Goal: Task Accomplishment & Management: Complete application form

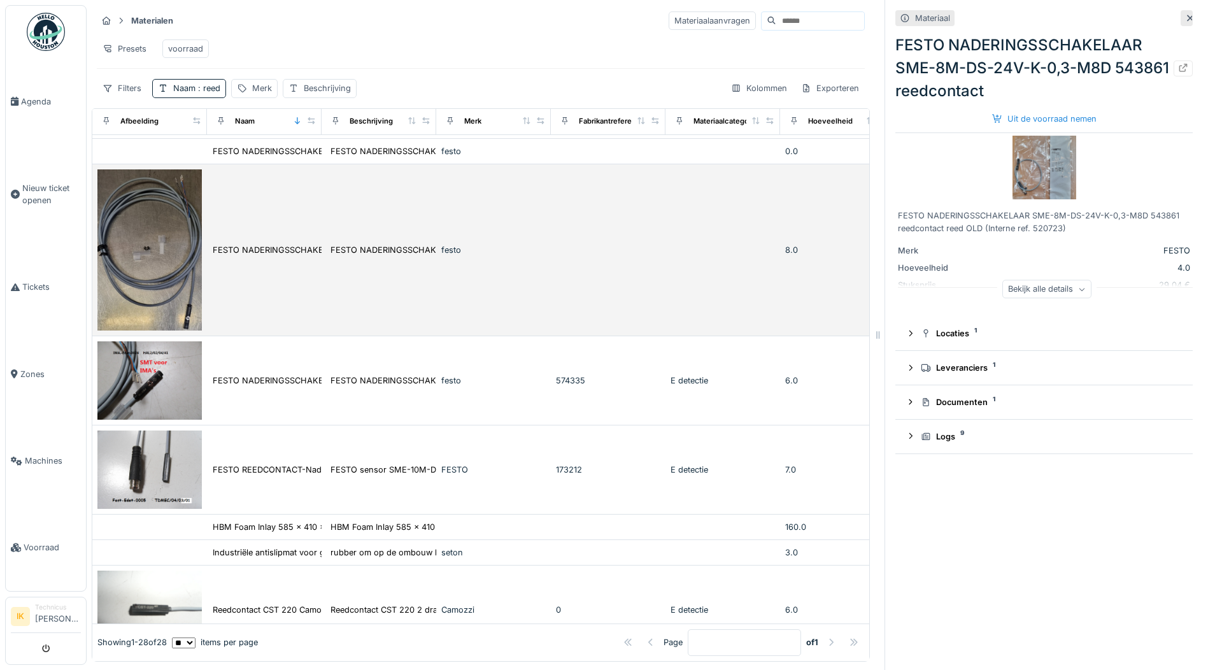
scroll to position [191, 0]
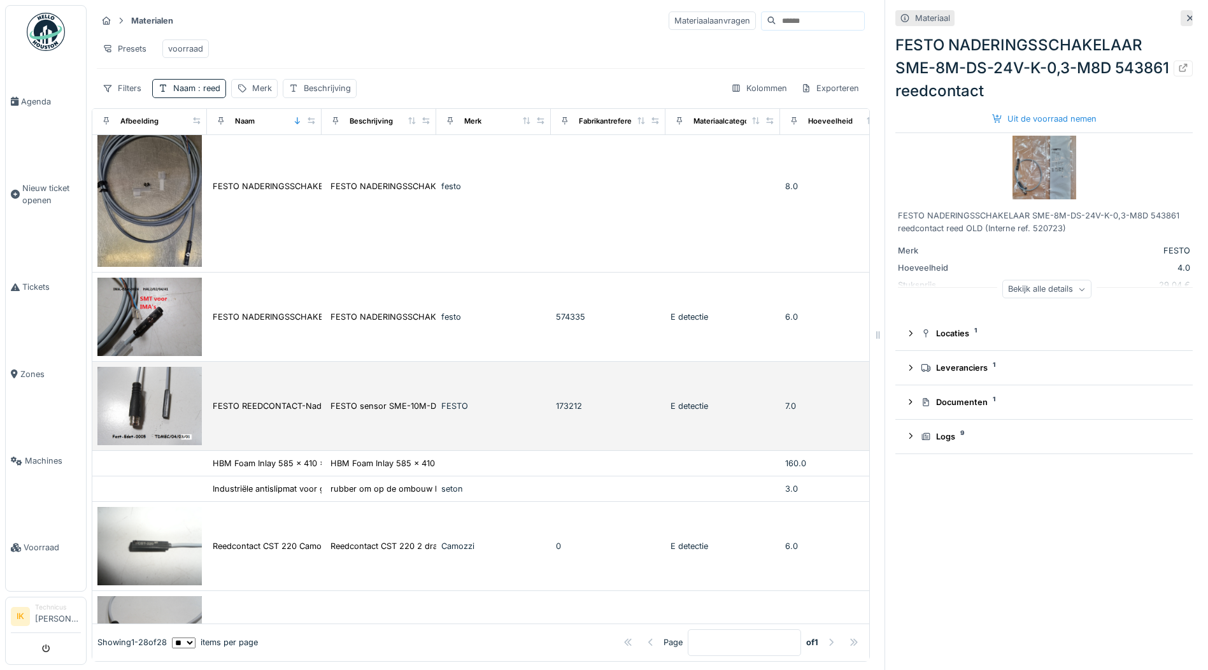
click at [159, 407] on img at bounding box center [149, 406] width 104 height 78
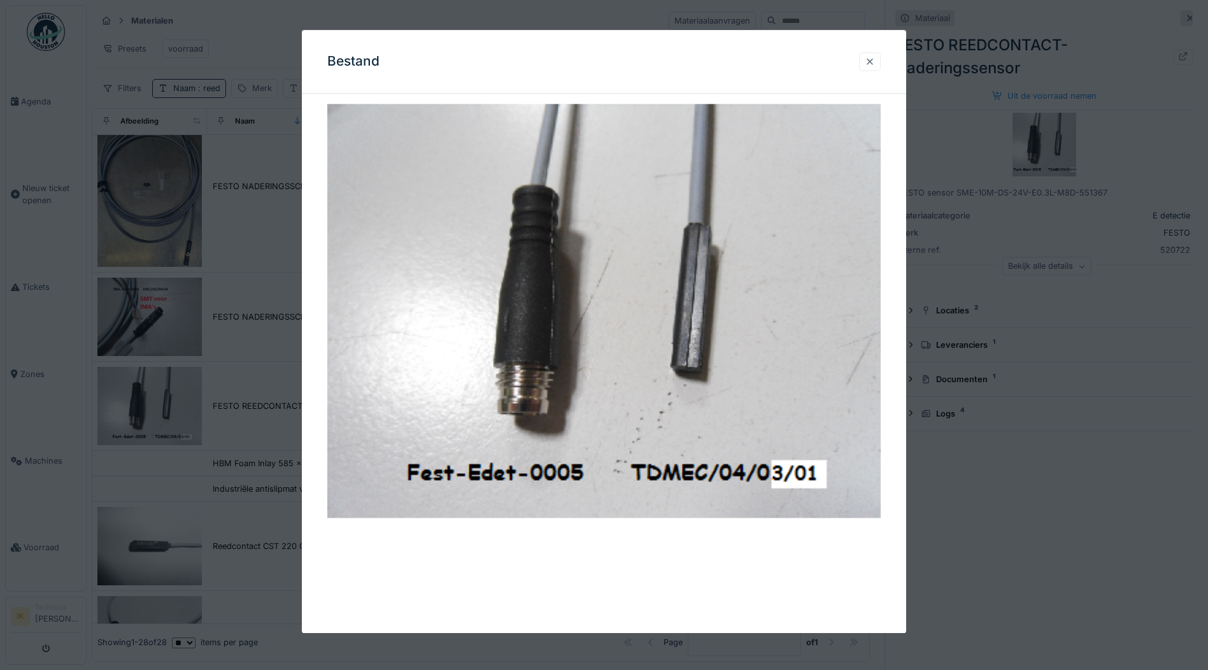
click at [873, 60] on div at bounding box center [869, 61] width 10 height 12
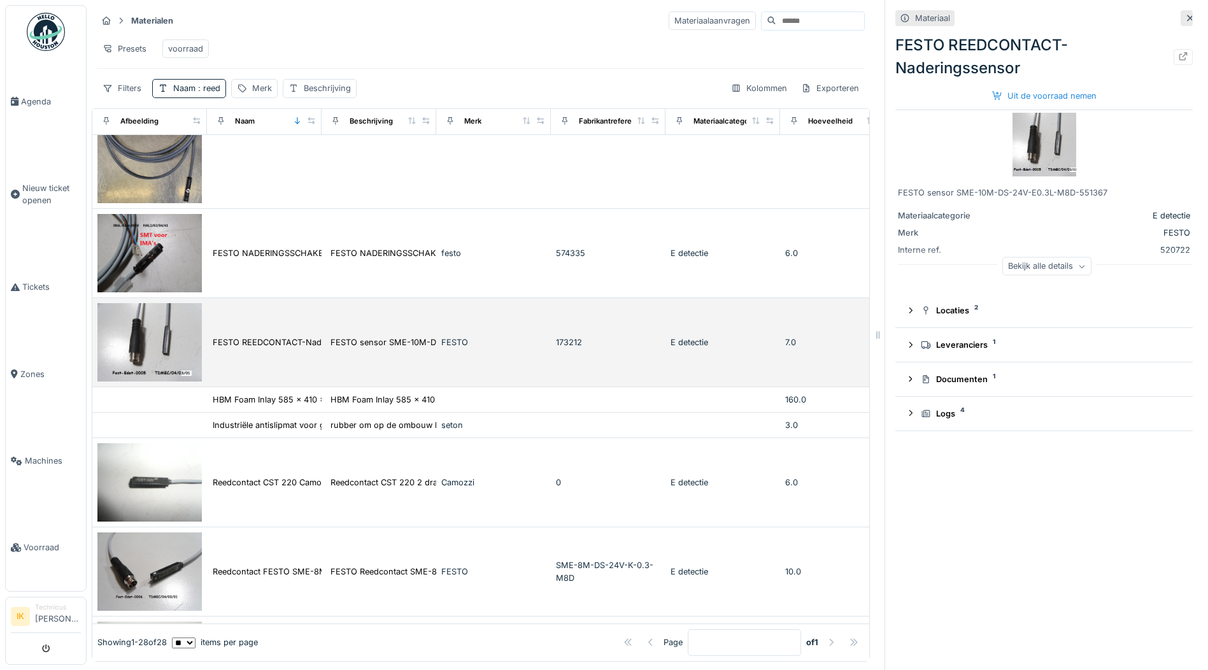
scroll to position [318, 0]
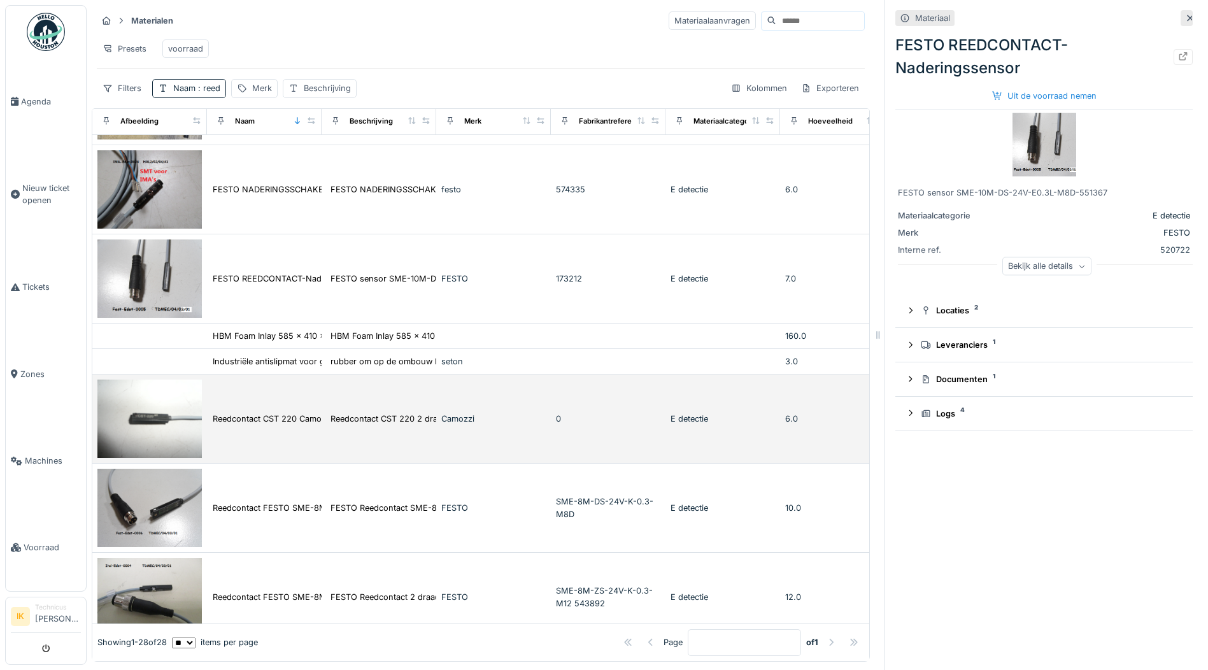
click at [149, 429] on img at bounding box center [149, 418] width 104 height 78
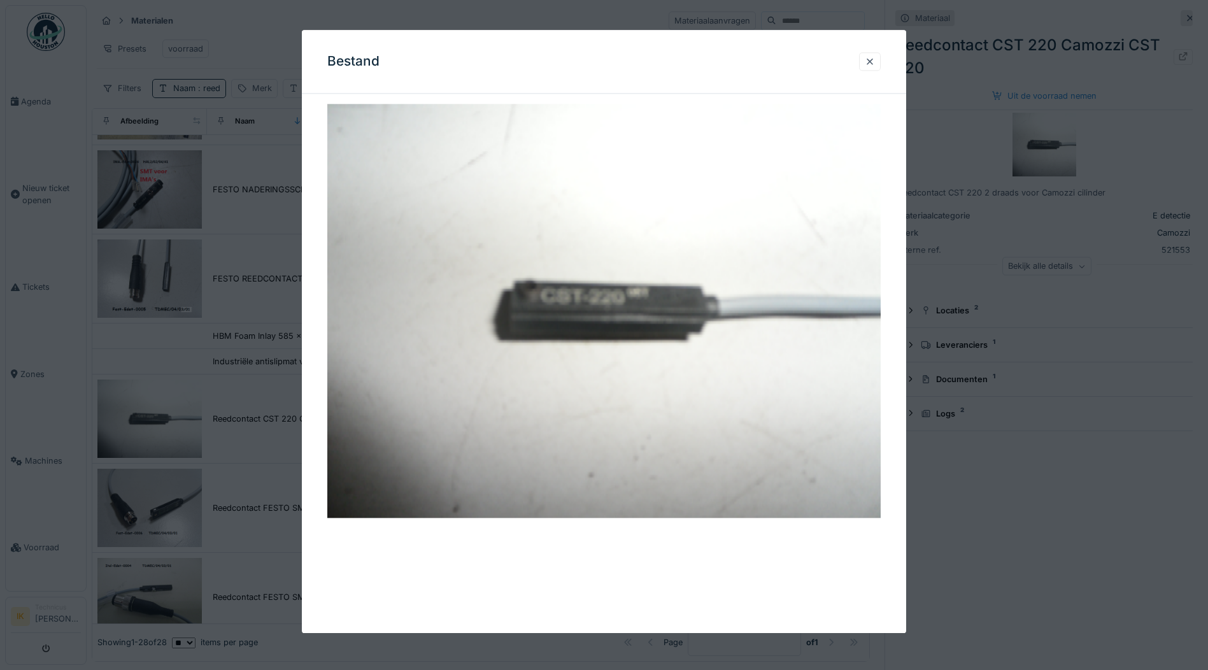
drag, startPoint x: 870, startPoint y: 59, endPoint x: 854, endPoint y: 66, distance: 17.4
click at [870, 60] on div at bounding box center [869, 61] width 10 height 12
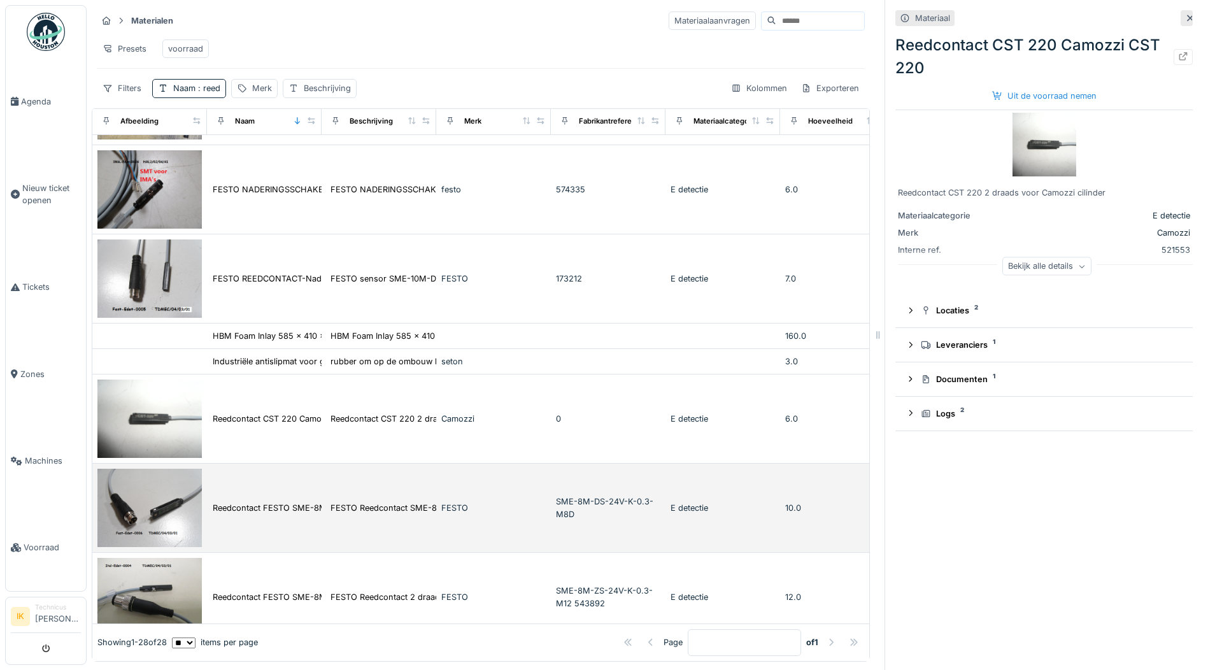
click at [153, 515] on img at bounding box center [149, 508] width 104 height 78
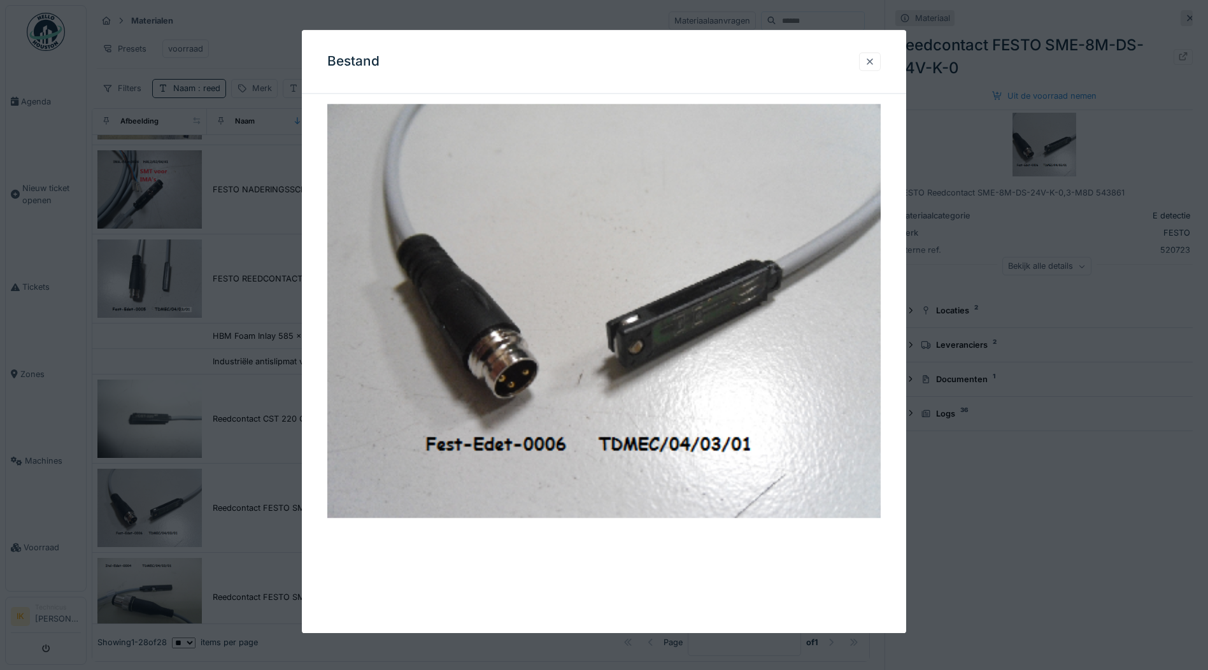
click at [870, 60] on div at bounding box center [869, 61] width 10 height 12
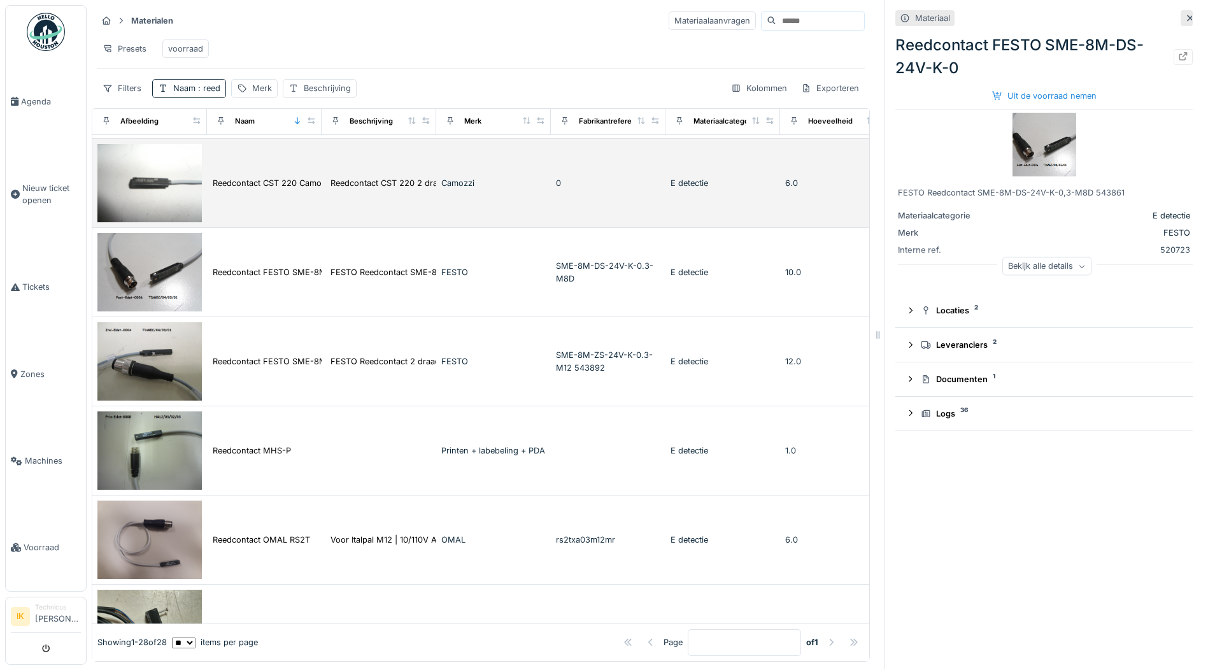
scroll to position [573, 0]
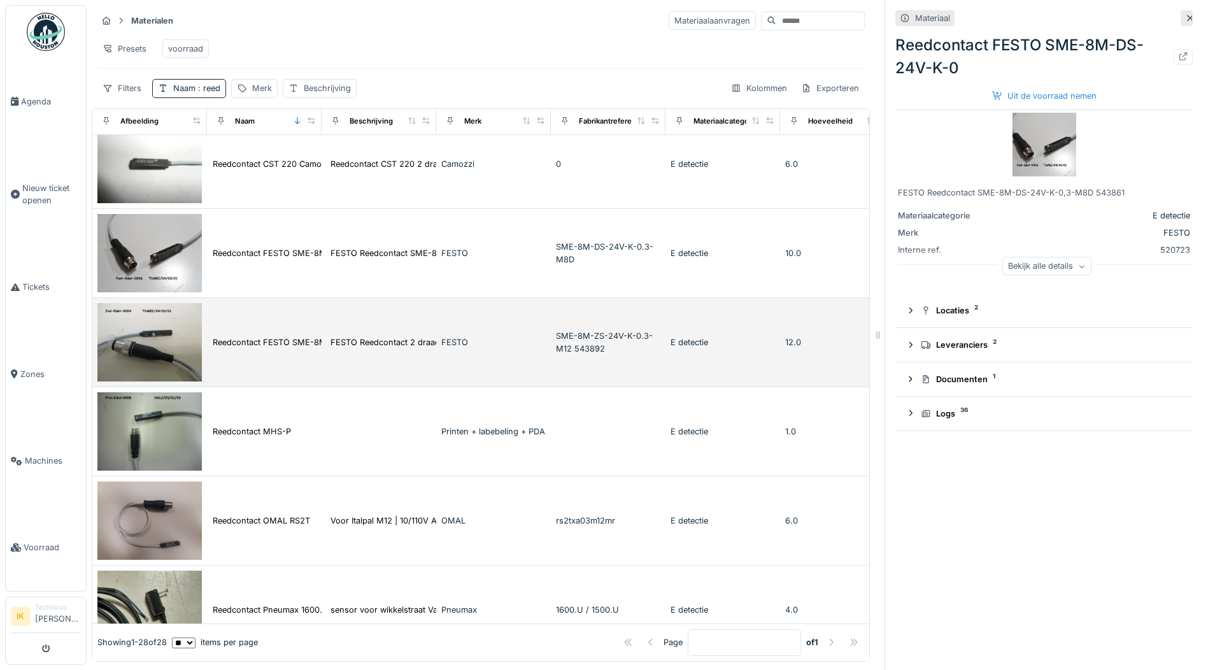
click at [161, 344] on img at bounding box center [149, 342] width 104 height 78
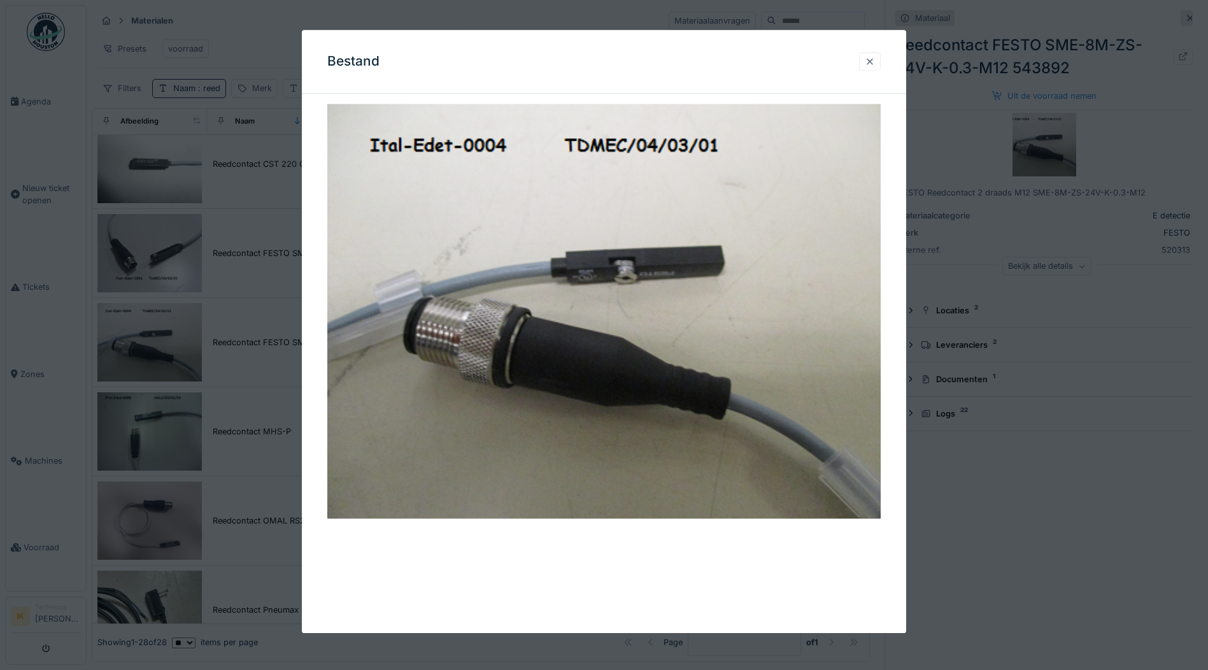
click at [868, 66] on div at bounding box center [870, 61] width 22 height 18
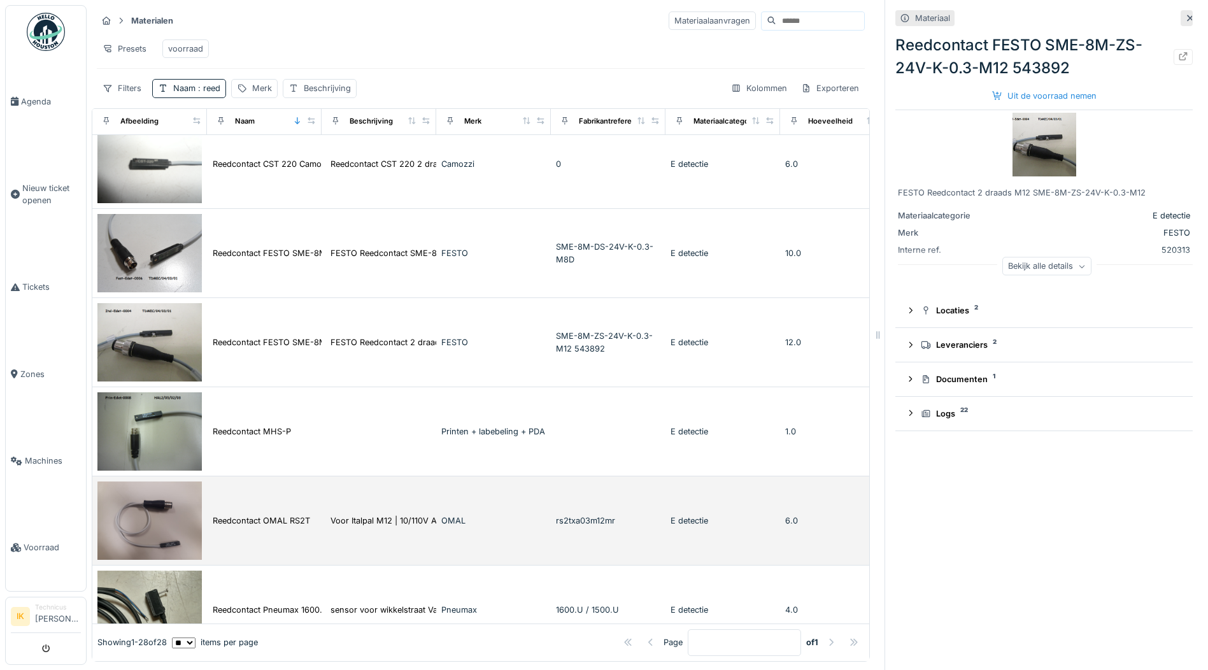
click at [132, 524] on img at bounding box center [149, 520] width 104 height 78
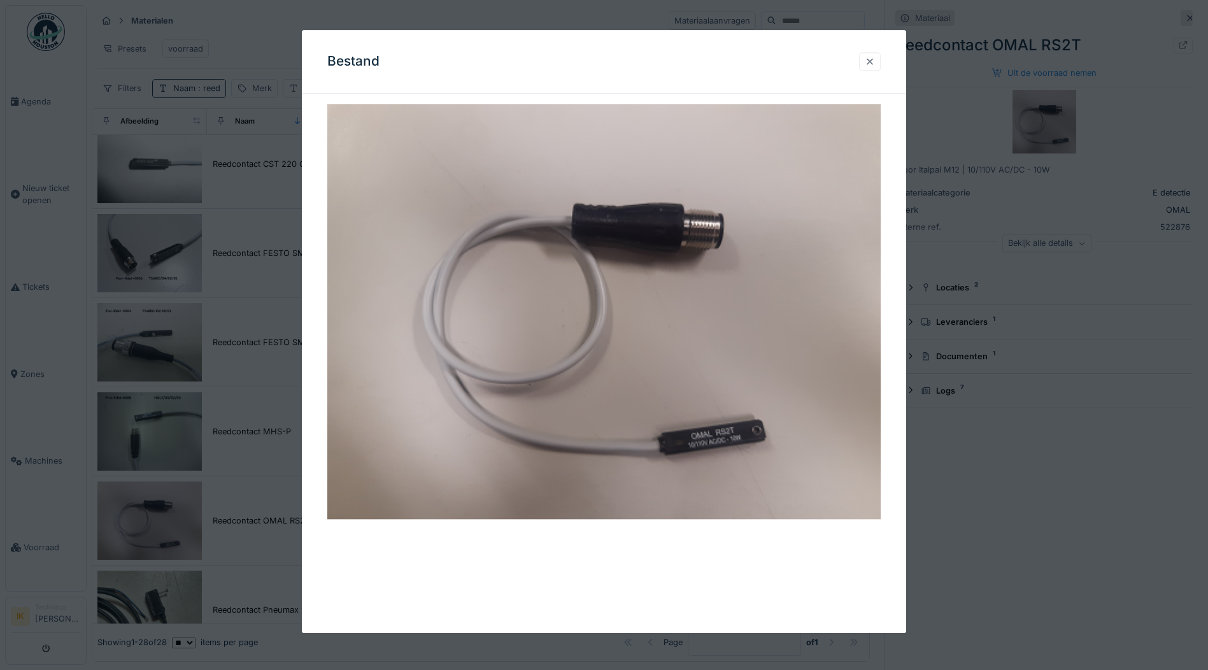
click at [873, 61] on div at bounding box center [869, 61] width 10 height 12
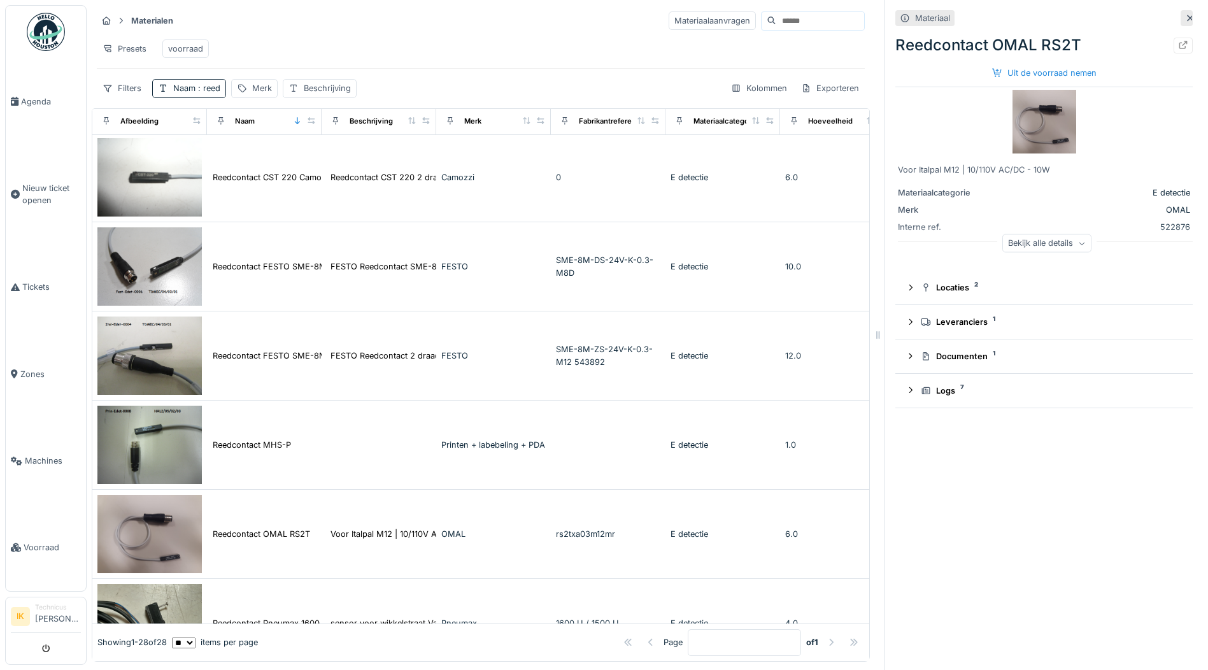
scroll to position [446, 0]
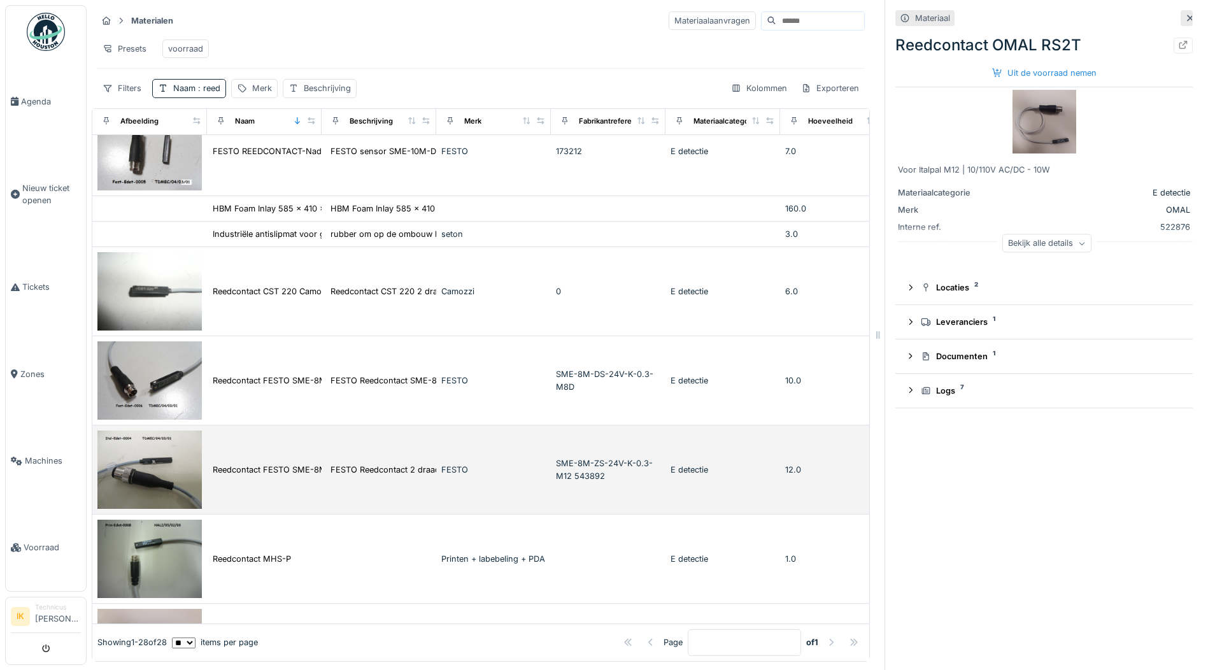
click at [161, 469] on img at bounding box center [149, 469] width 104 height 78
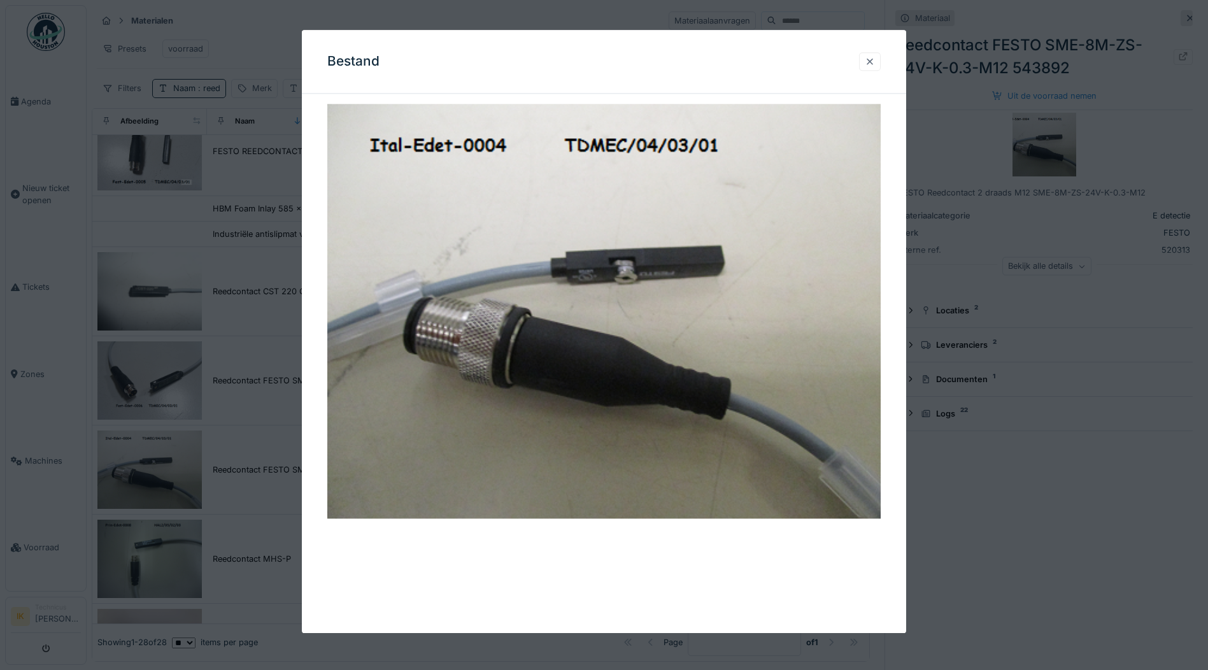
click at [875, 60] on div at bounding box center [869, 61] width 10 height 12
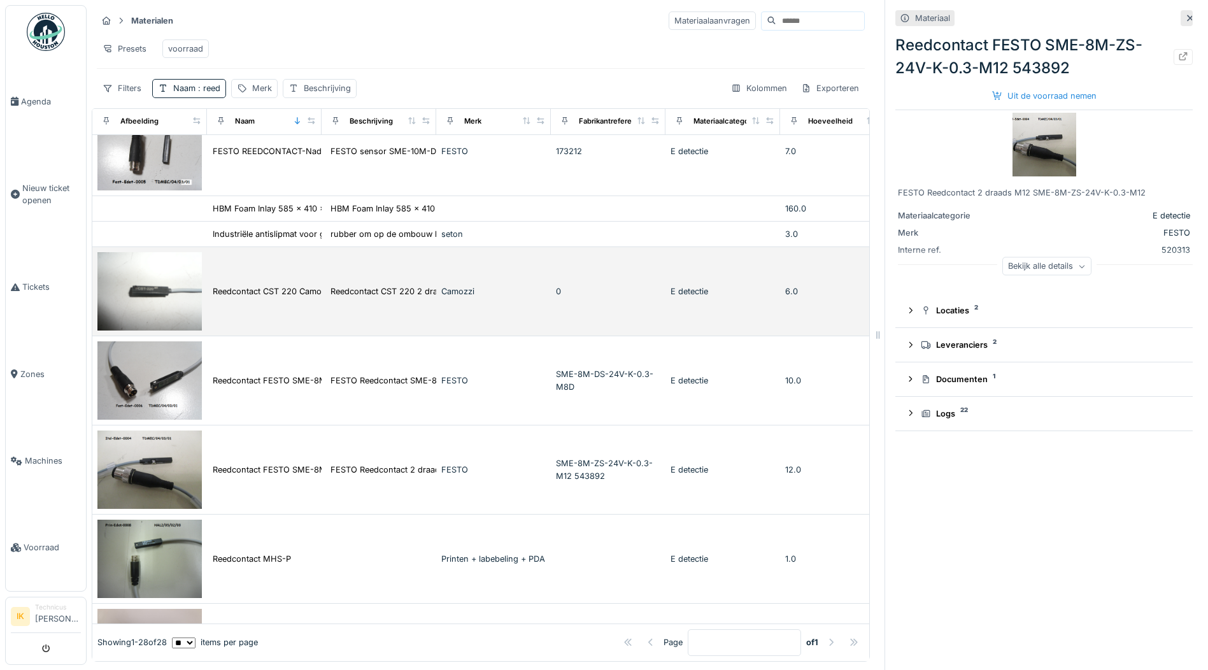
click at [172, 313] on img at bounding box center [149, 291] width 104 height 78
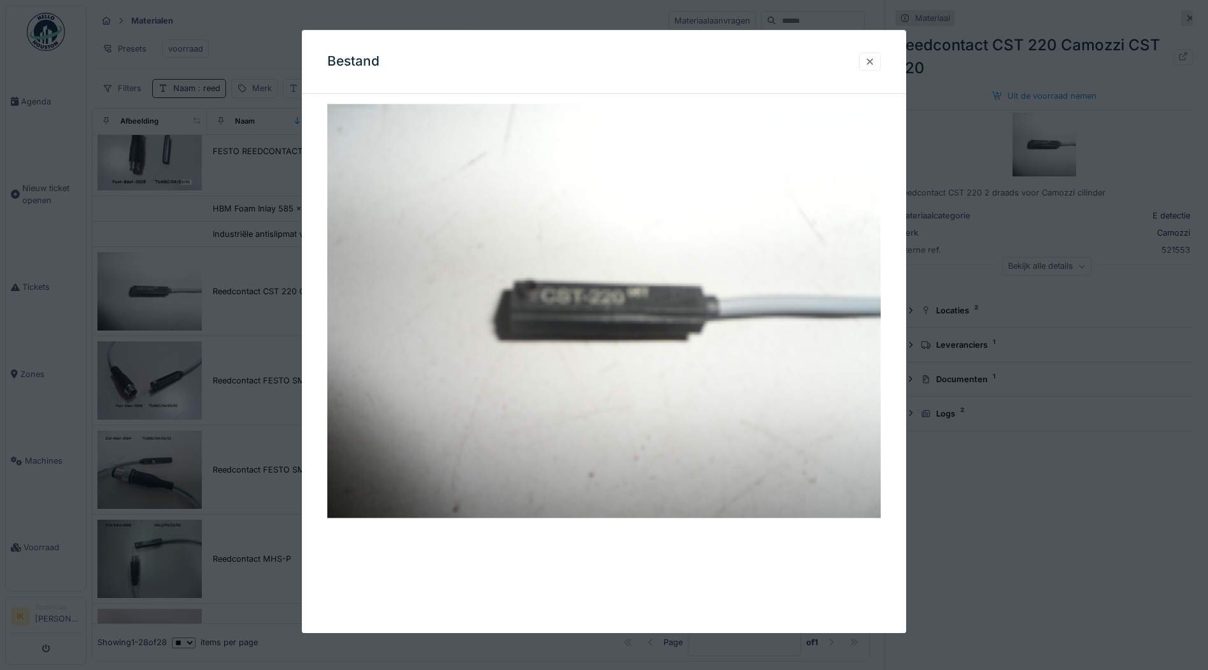
click at [870, 62] on div at bounding box center [869, 61] width 10 height 12
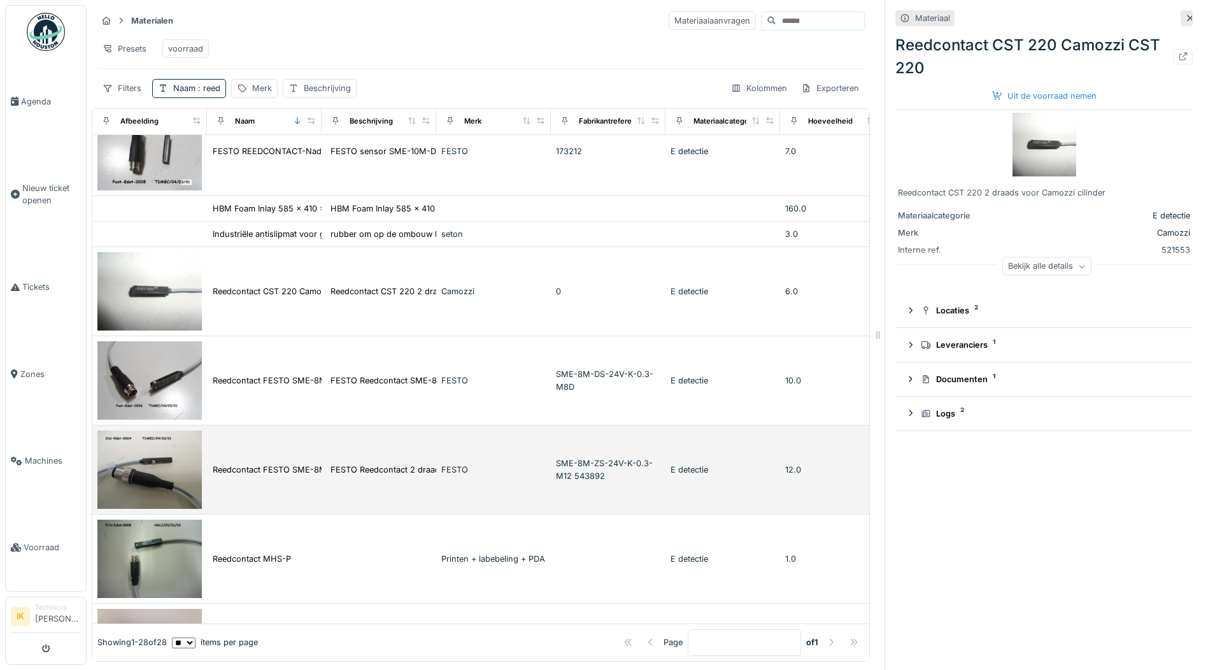
click at [147, 488] on img at bounding box center [149, 469] width 104 height 78
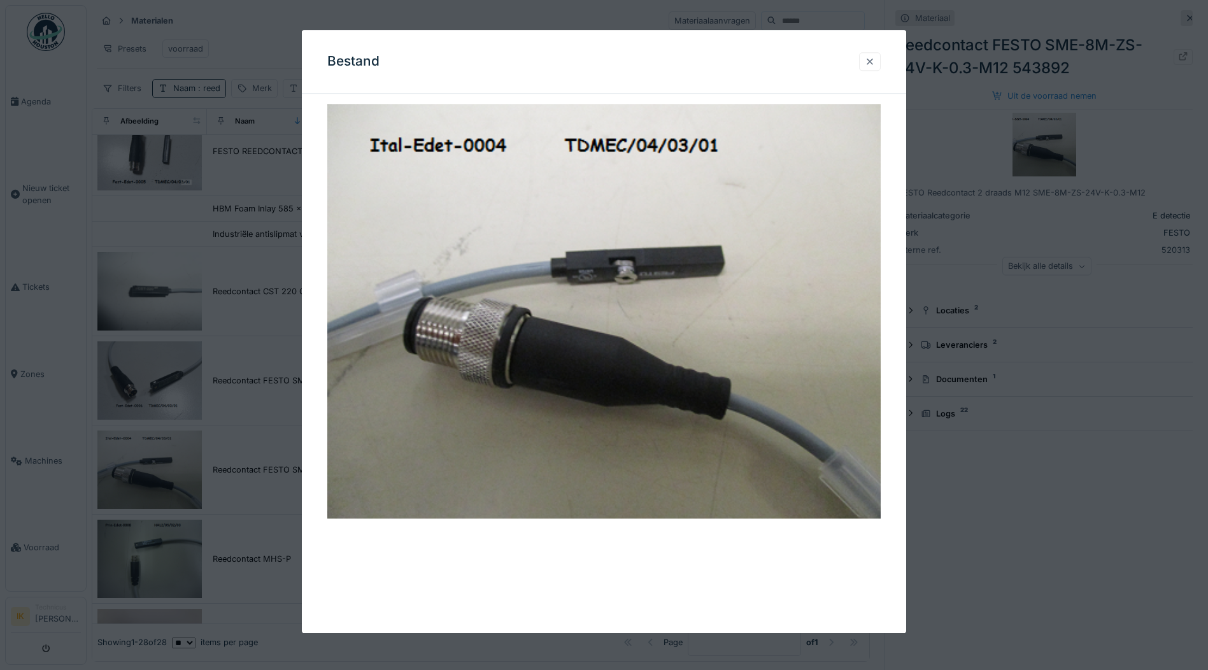
click at [872, 61] on div at bounding box center [869, 61] width 10 height 12
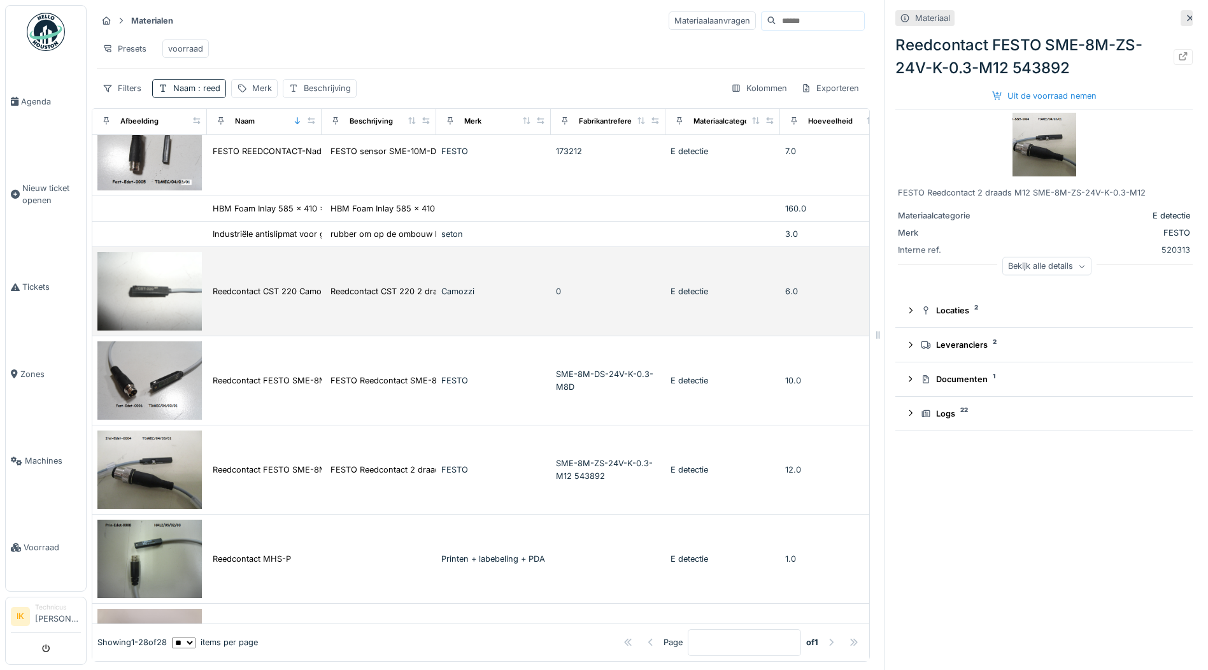
click at [152, 297] on img at bounding box center [149, 291] width 104 height 78
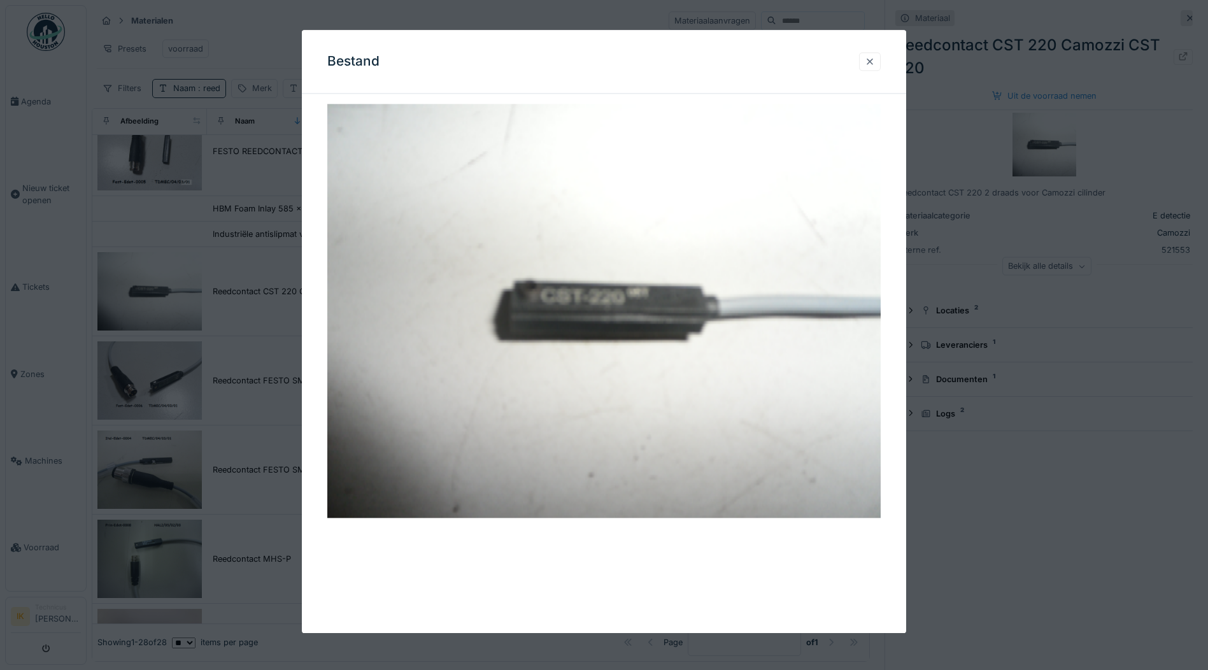
click at [871, 60] on div at bounding box center [869, 61] width 10 height 12
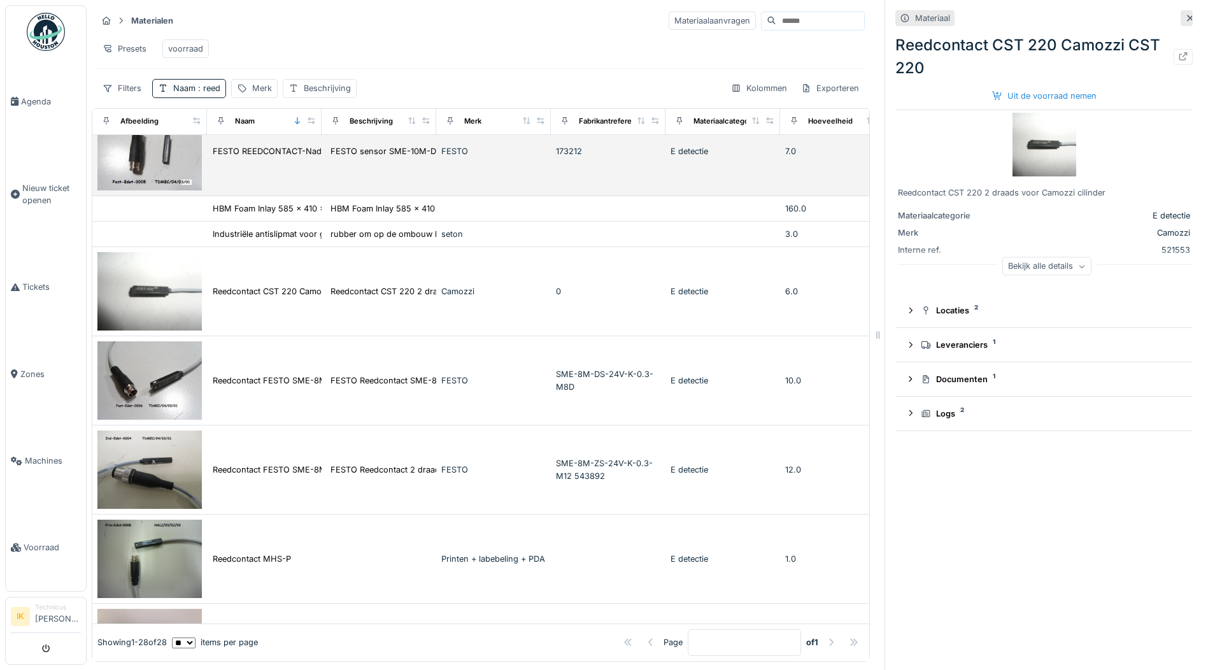
click at [169, 166] on img at bounding box center [149, 151] width 104 height 78
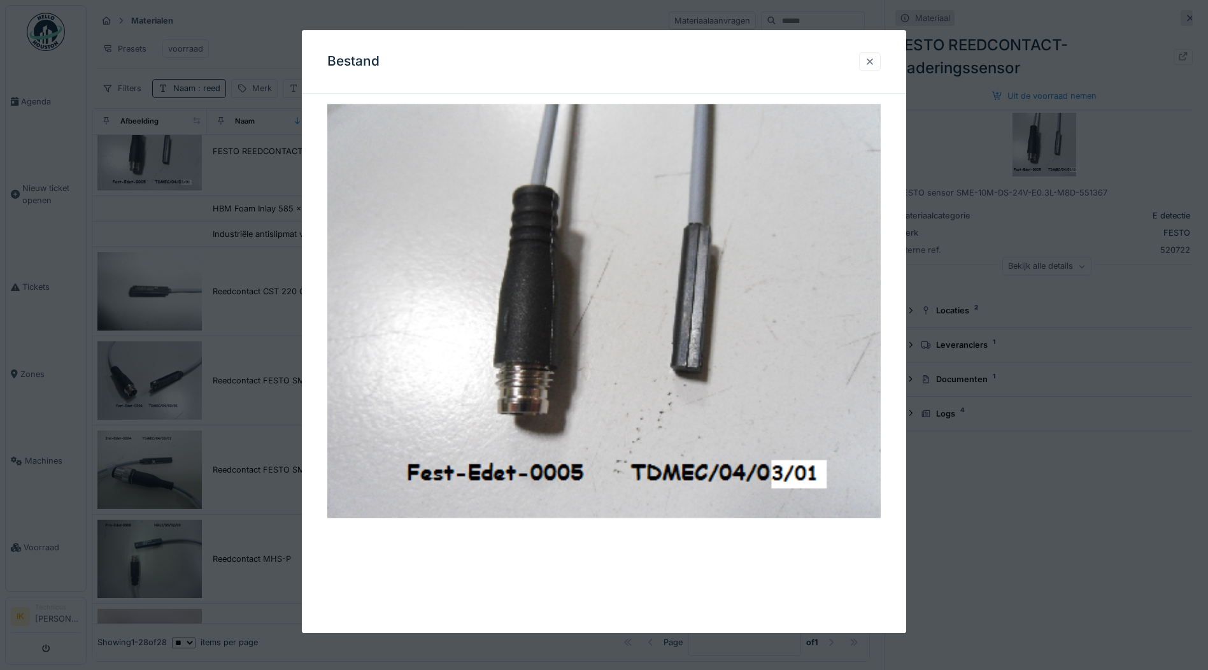
click at [873, 62] on div at bounding box center [869, 61] width 10 height 12
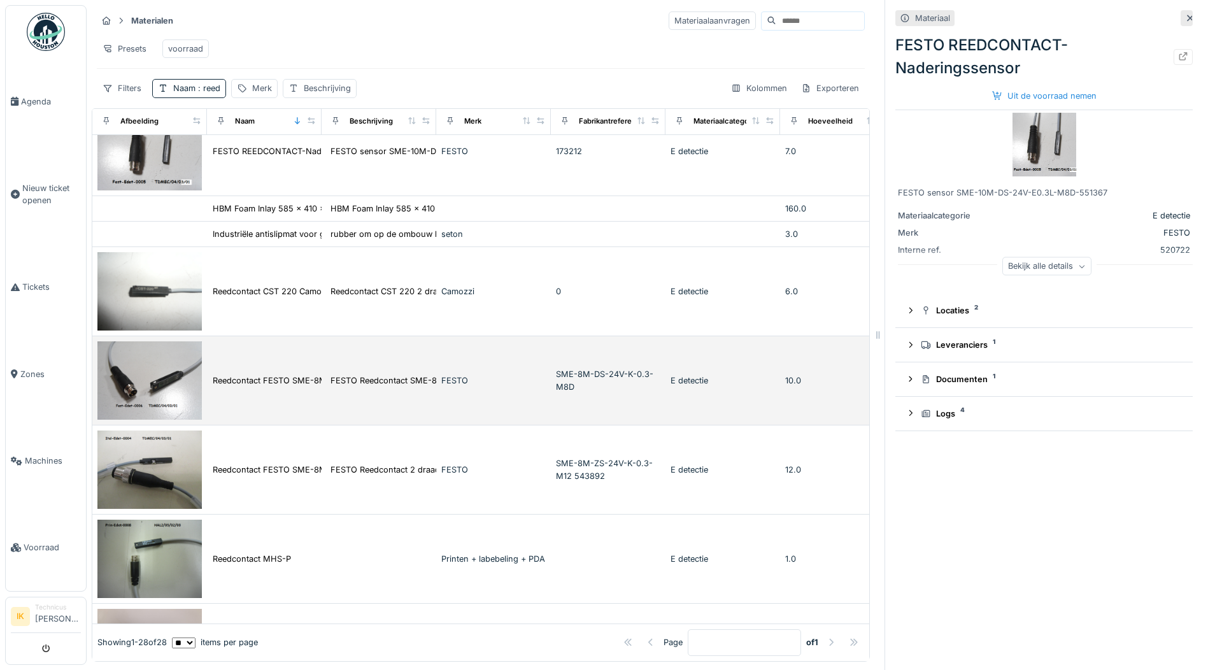
click at [157, 392] on img at bounding box center [149, 380] width 104 height 78
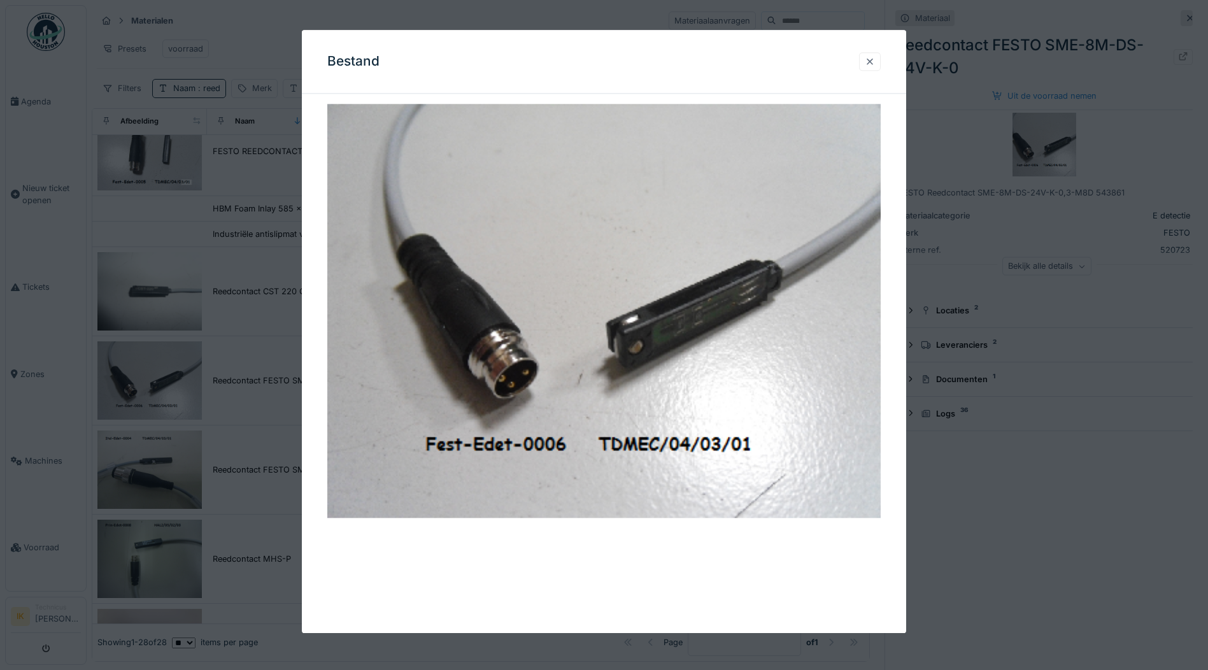
click at [875, 60] on div at bounding box center [869, 61] width 10 height 12
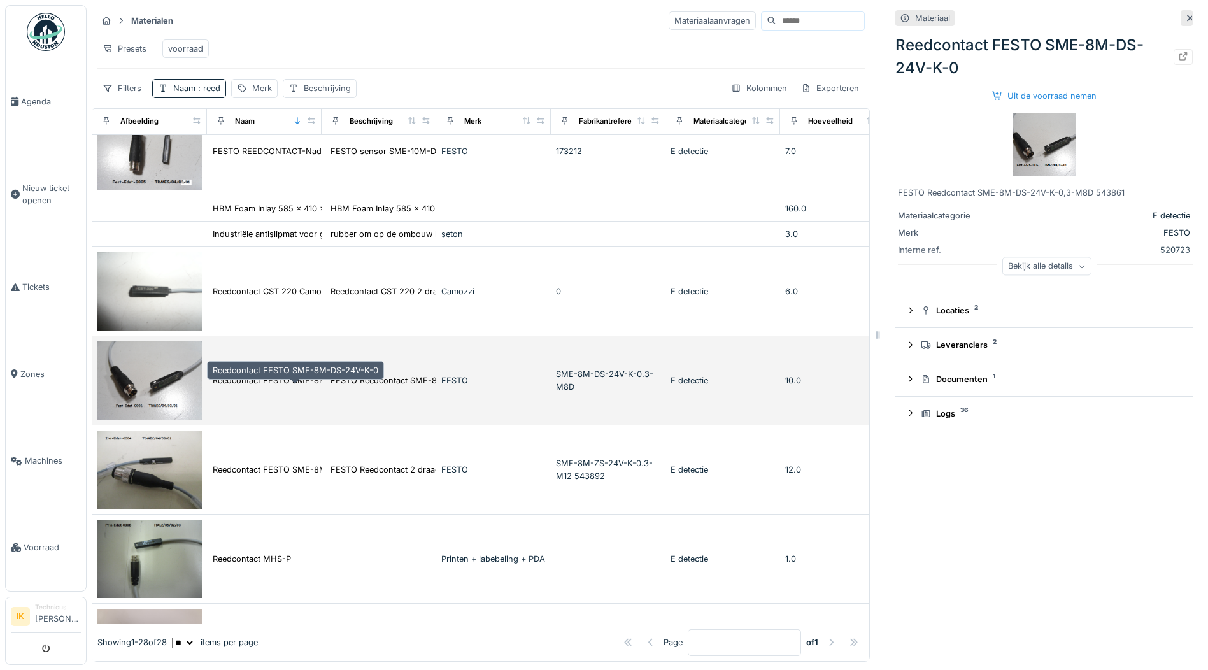
click at [306, 386] on div "Reedcontact FESTO SME-8M-DS-24V-K-0" at bounding box center [296, 380] width 166 height 12
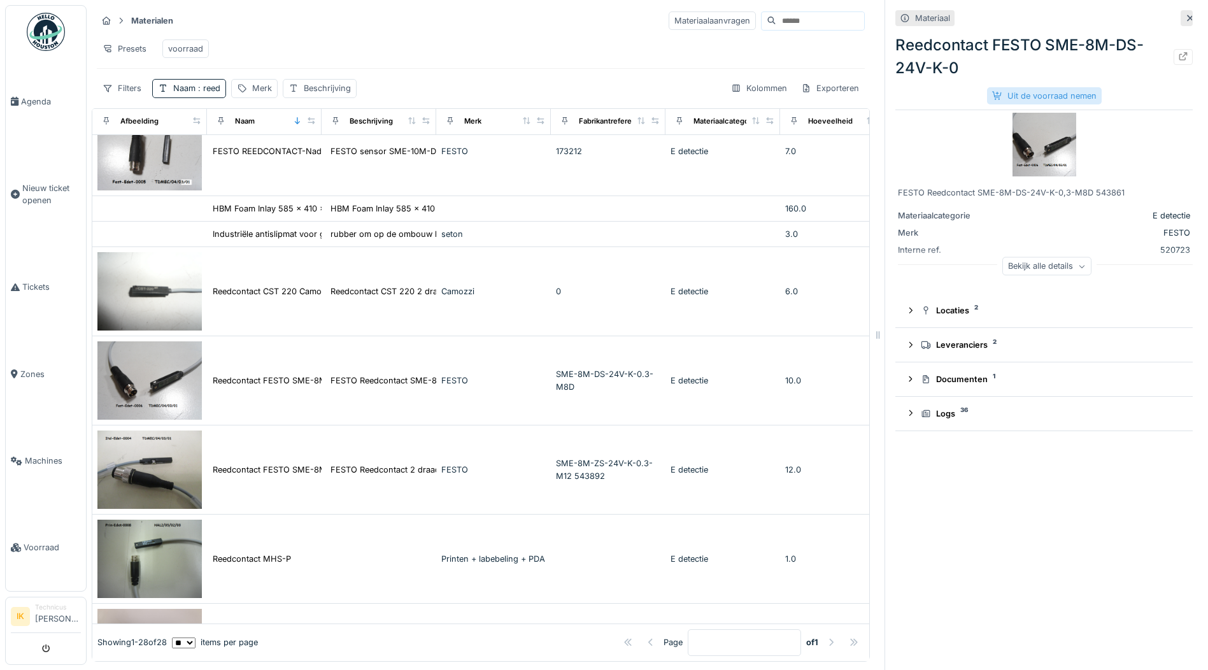
click at [1003, 95] on div "Uit de voorraad nemen" at bounding box center [1044, 95] width 115 height 17
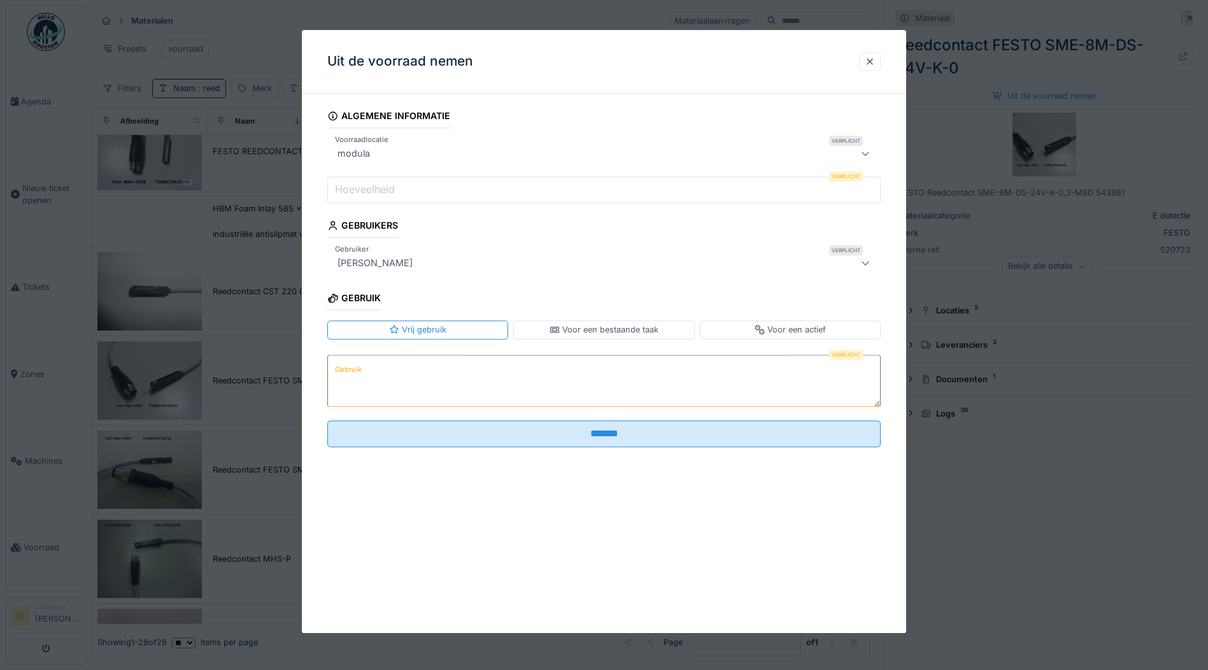
click at [417, 193] on input "Hoeveelheid" at bounding box center [603, 189] width 553 height 27
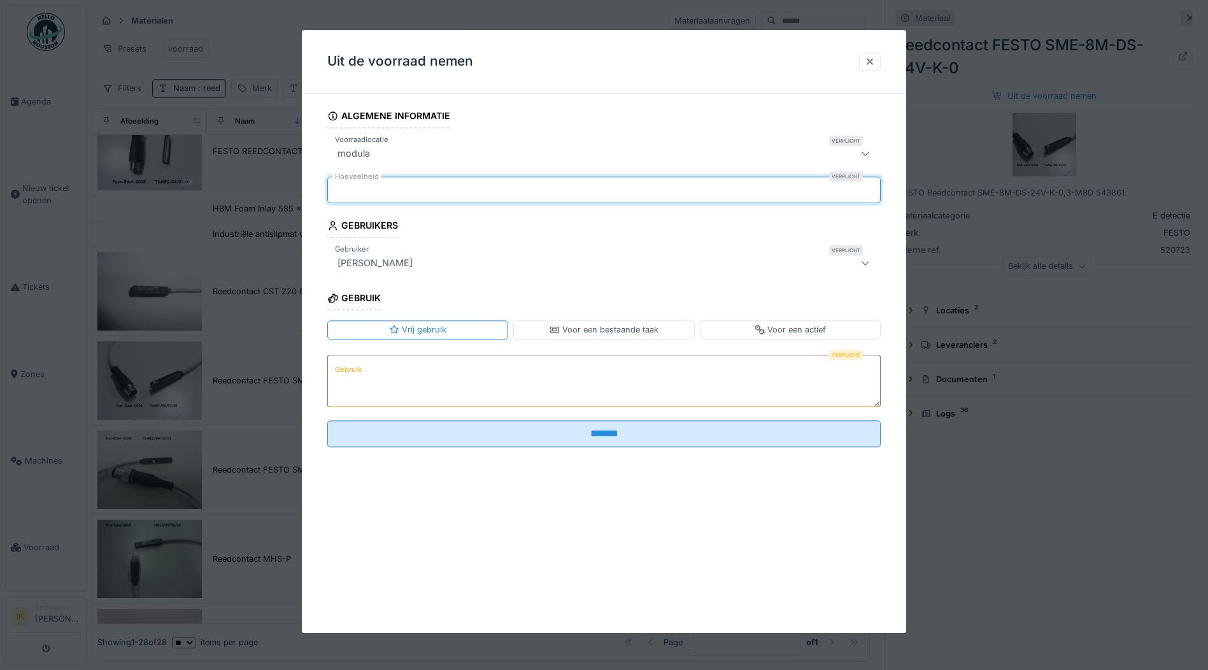
type input "*"
click at [366, 372] on textarea "Gebruik" at bounding box center [603, 381] width 553 height 52
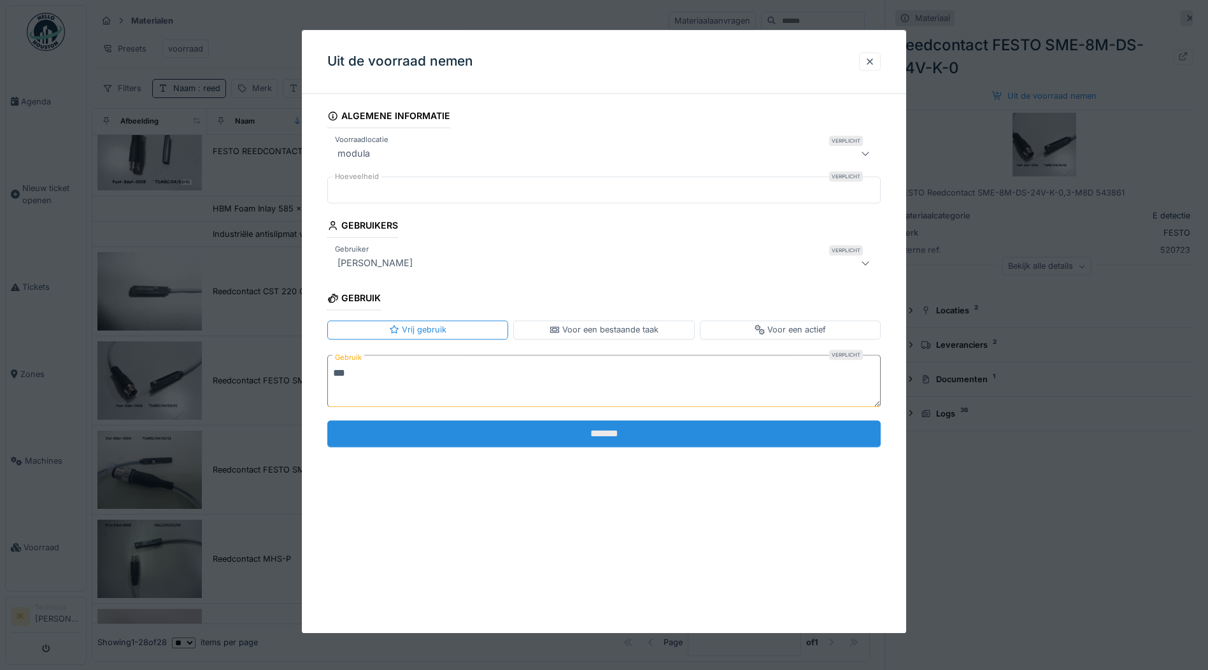
type textarea "***"
click at [442, 433] on input "*******" at bounding box center [603, 433] width 553 height 27
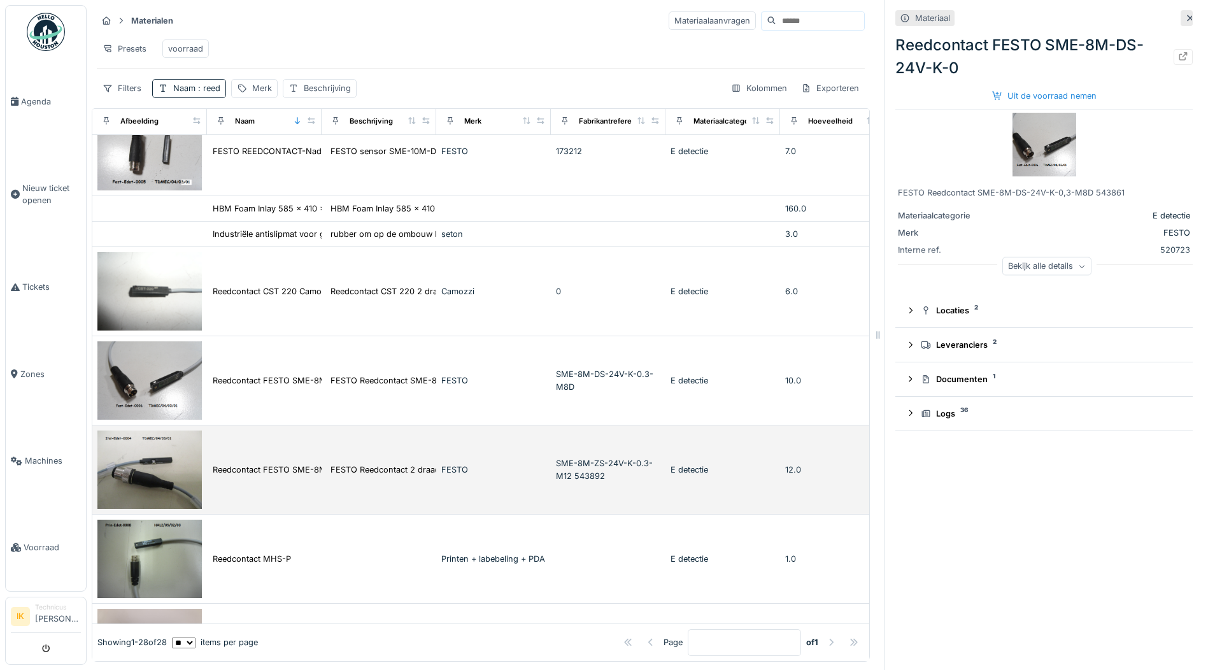
click at [152, 470] on img at bounding box center [149, 469] width 104 height 78
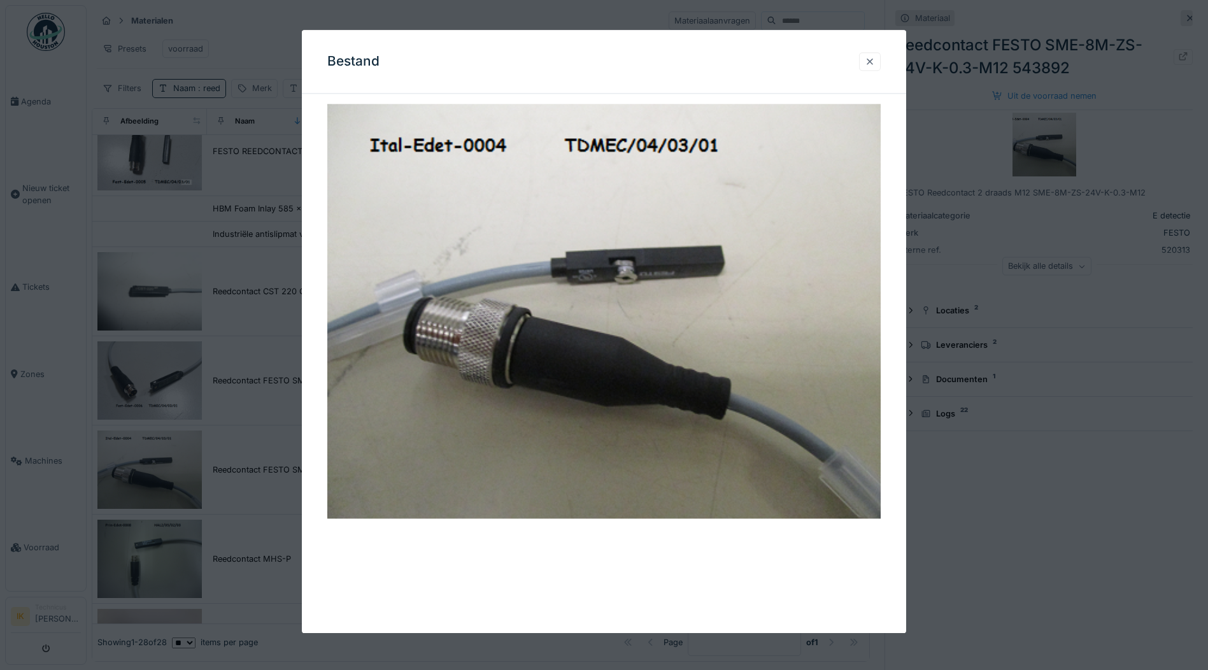
click at [872, 64] on div at bounding box center [869, 61] width 10 height 12
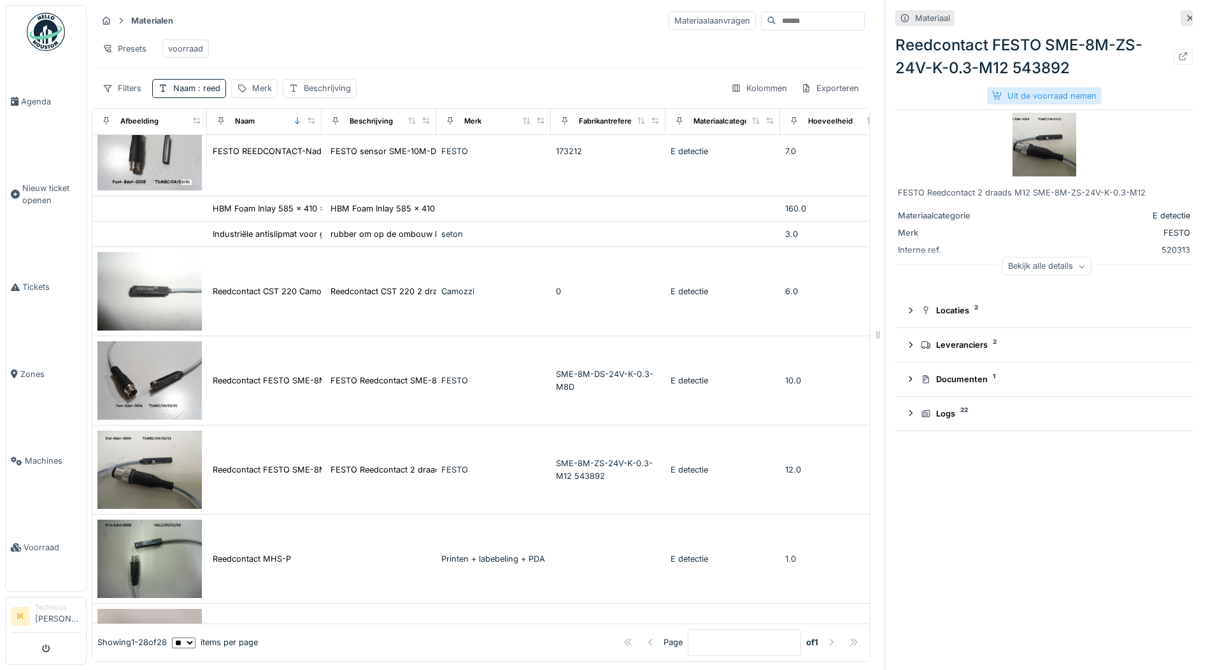
click at [1031, 95] on div "Uit de voorraad nemen" at bounding box center [1044, 95] width 115 height 17
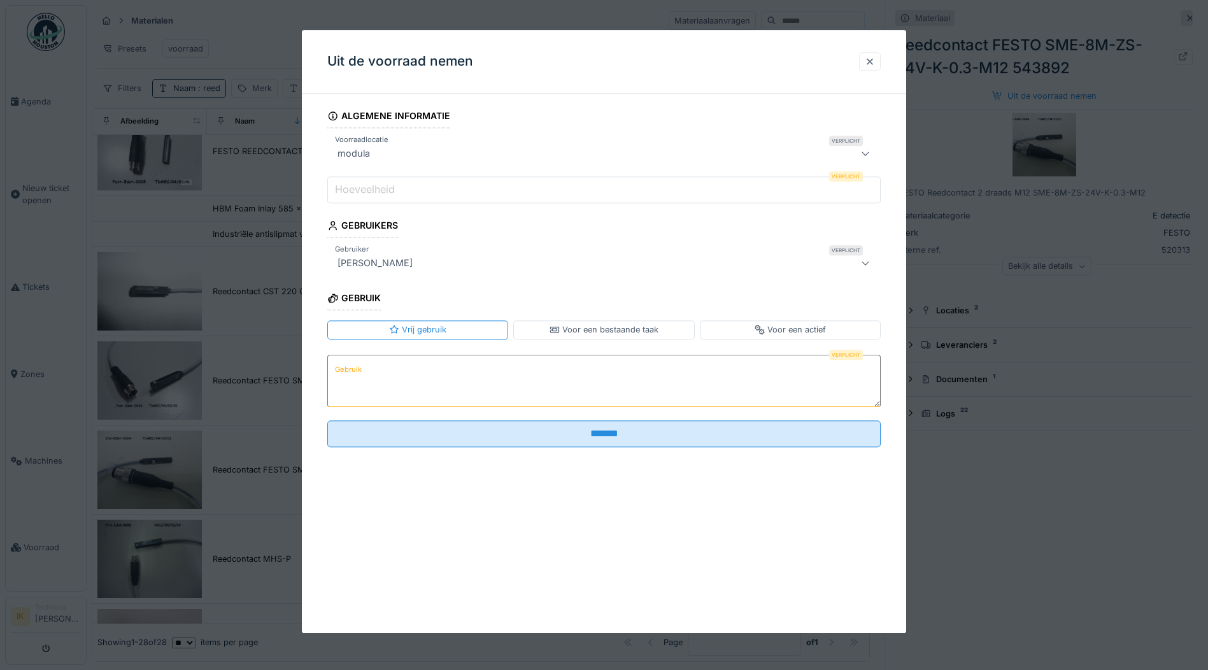
click at [395, 190] on label "Hoeveelheid" at bounding box center [364, 189] width 65 height 15
click at [395, 190] on input "Hoeveelheid" at bounding box center [603, 189] width 553 height 27
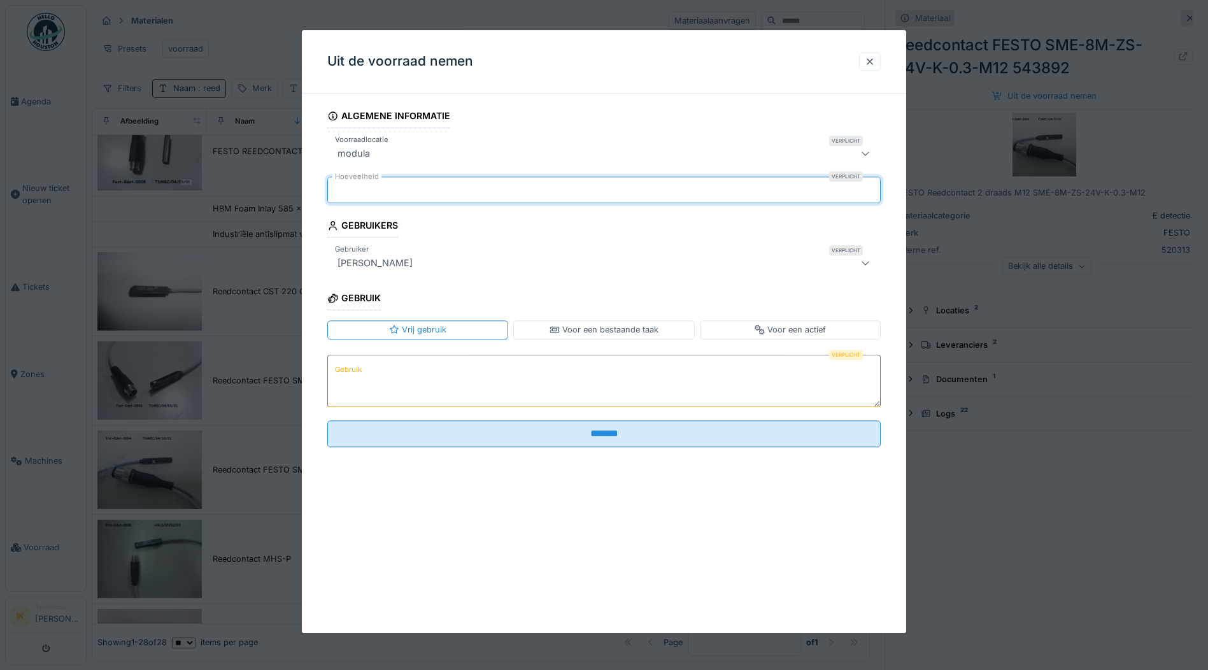
type input "*"
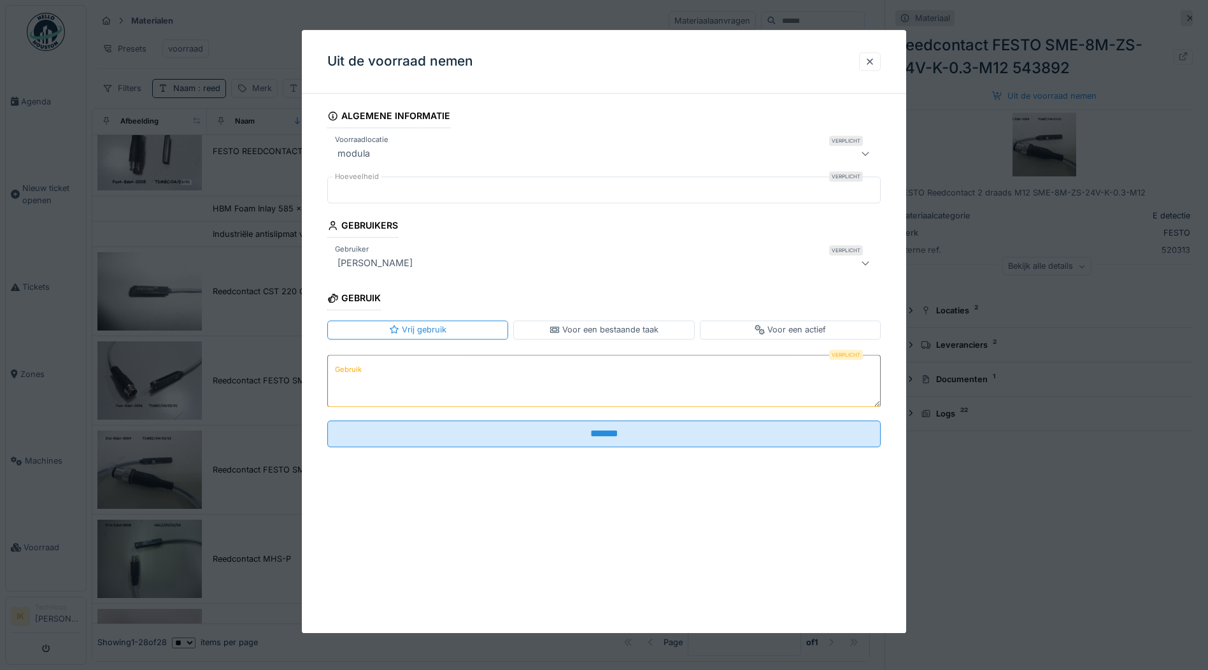
click at [389, 385] on textarea "Gebruik" at bounding box center [603, 381] width 553 height 52
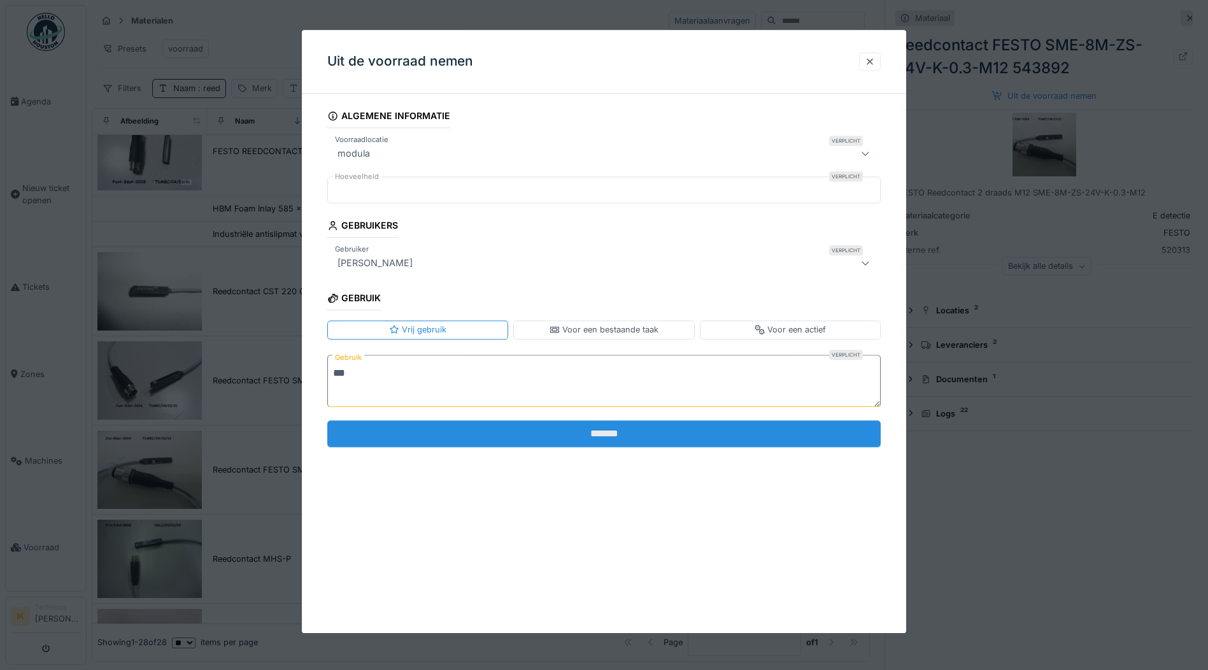
type textarea "***"
click at [461, 431] on input "*******" at bounding box center [603, 433] width 553 height 27
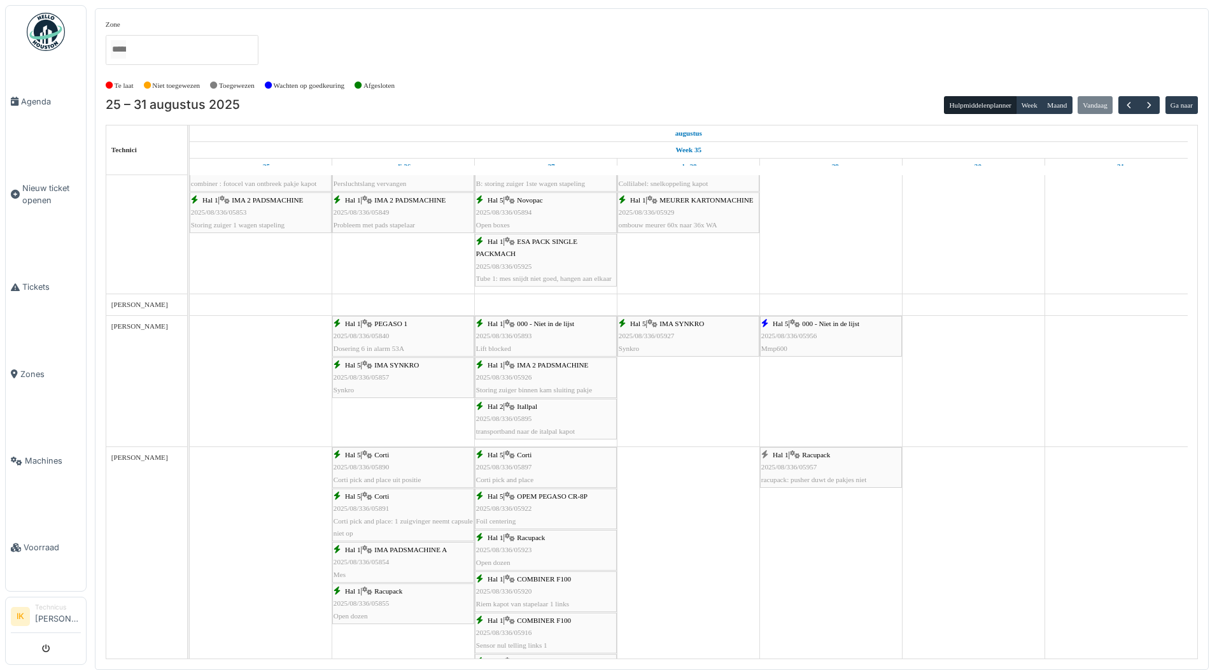
scroll to position [637, 0]
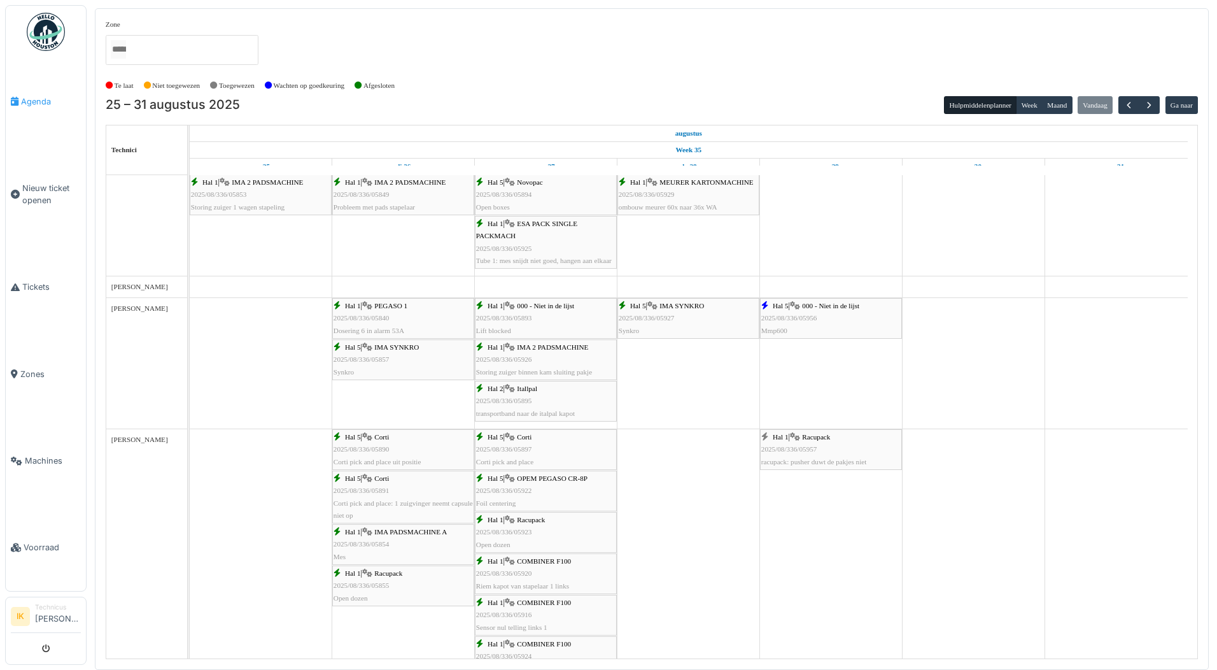
click at [40, 102] on span "Agenda" at bounding box center [51, 101] width 60 height 12
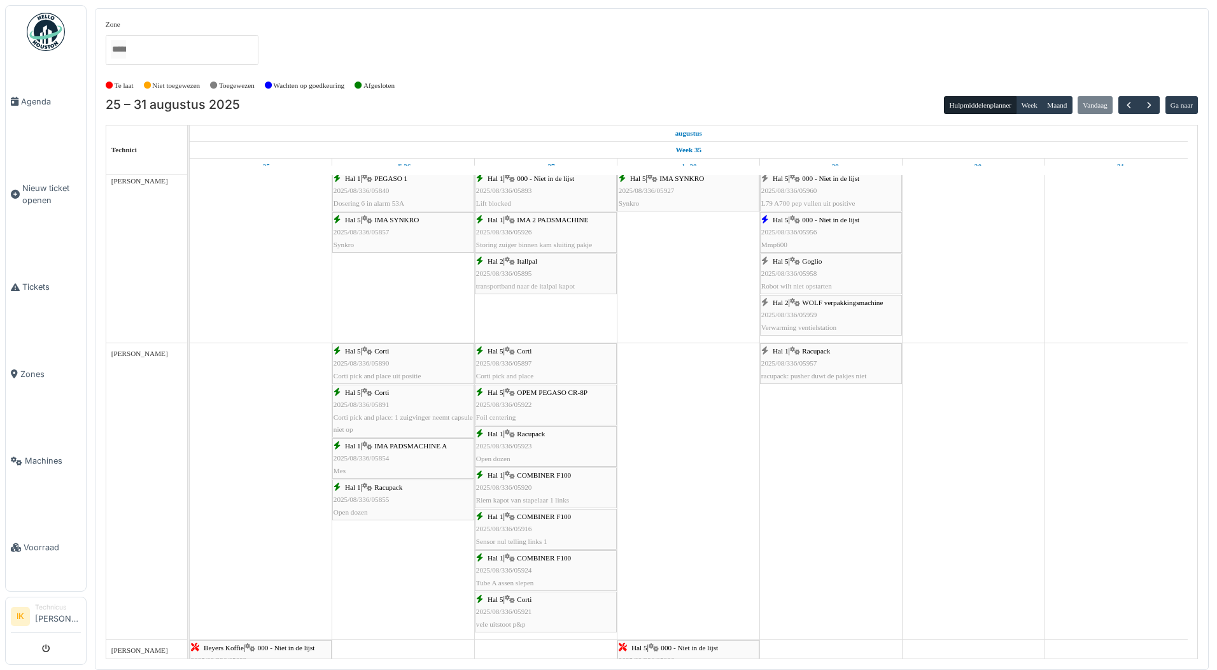
scroll to position [700, 0]
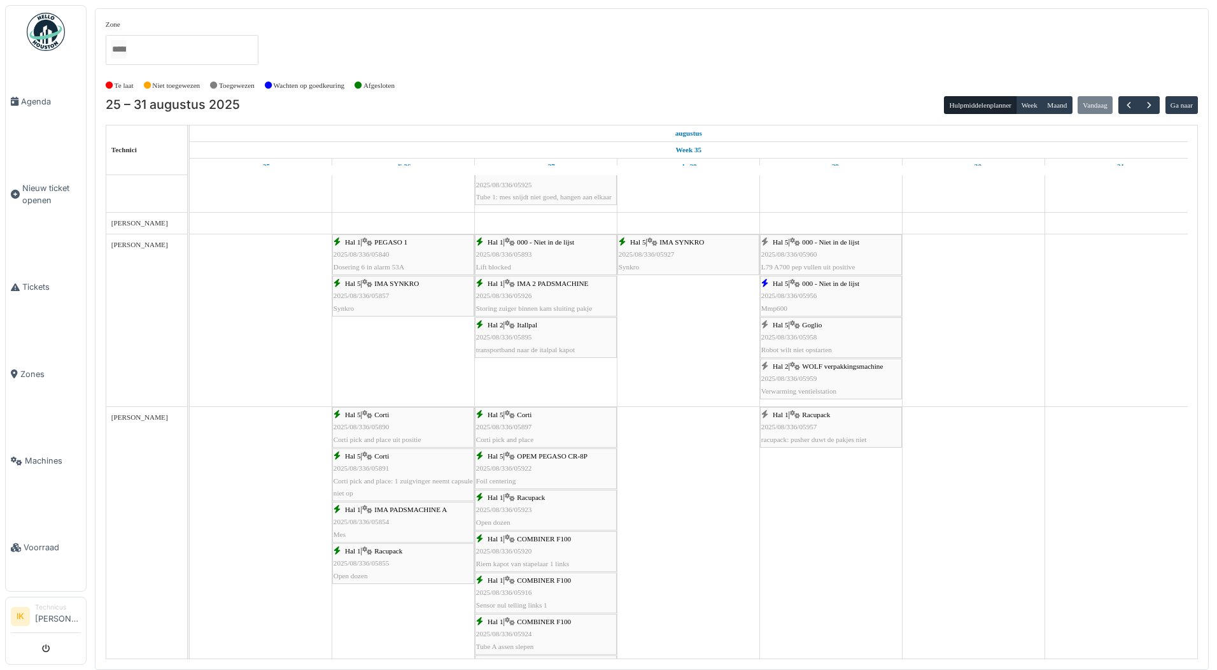
click at [792, 337] on span "2025/08/336/05958" at bounding box center [789, 337] width 56 height 8
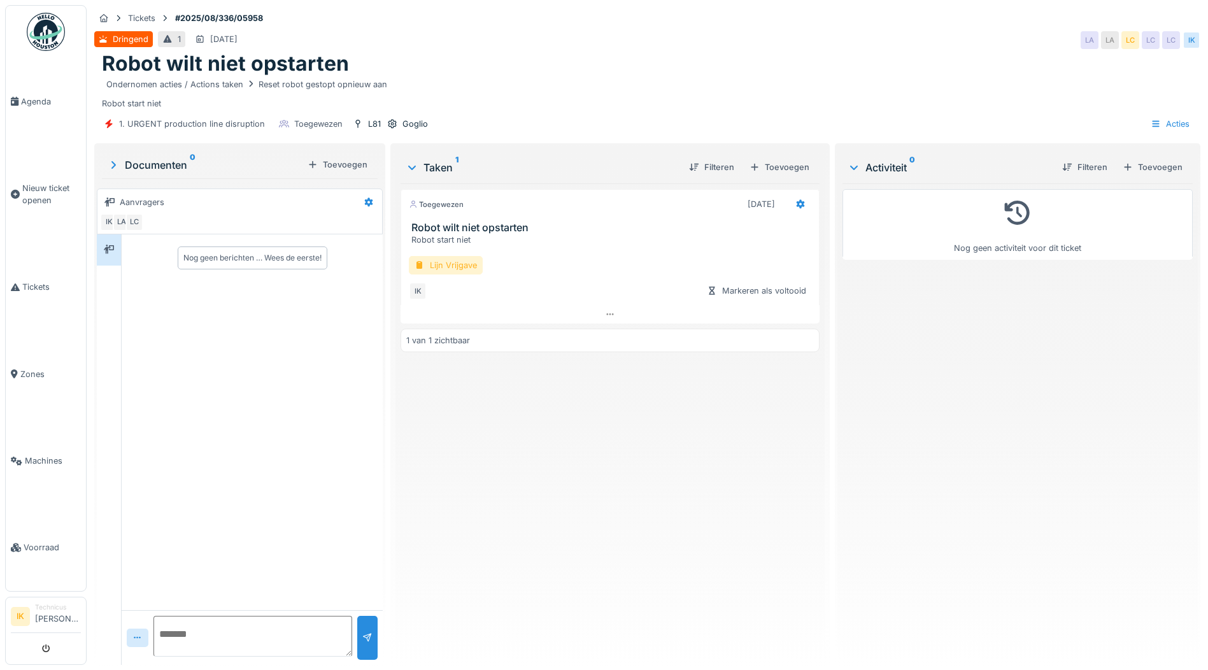
click at [436, 267] on div "Lijn Vrijgave" at bounding box center [446, 265] width 74 height 18
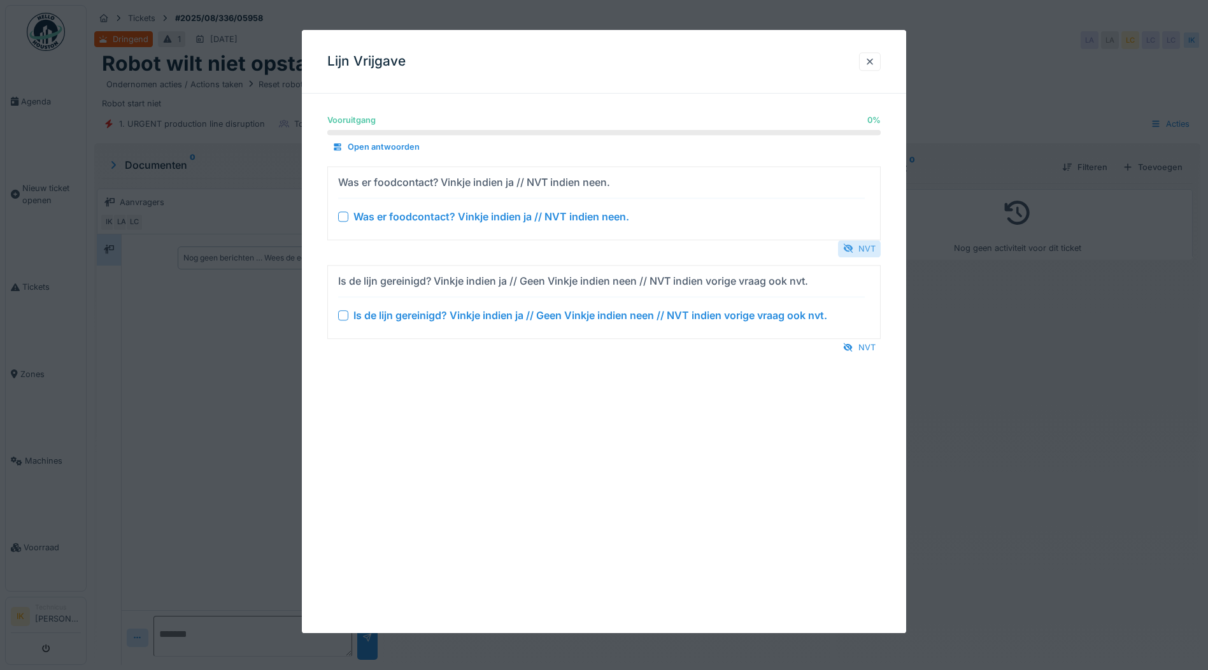
click at [853, 246] on div at bounding box center [848, 249] width 10 height 12
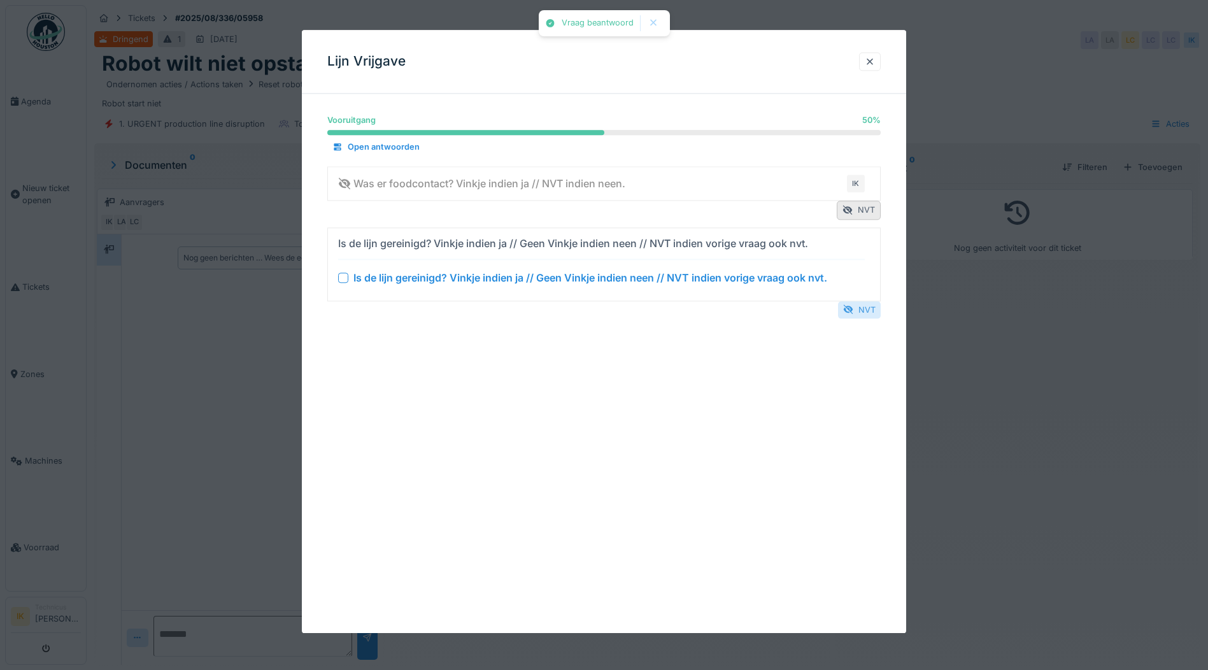
click at [864, 311] on div "NVT" at bounding box center [859, 309] width 43 height 17
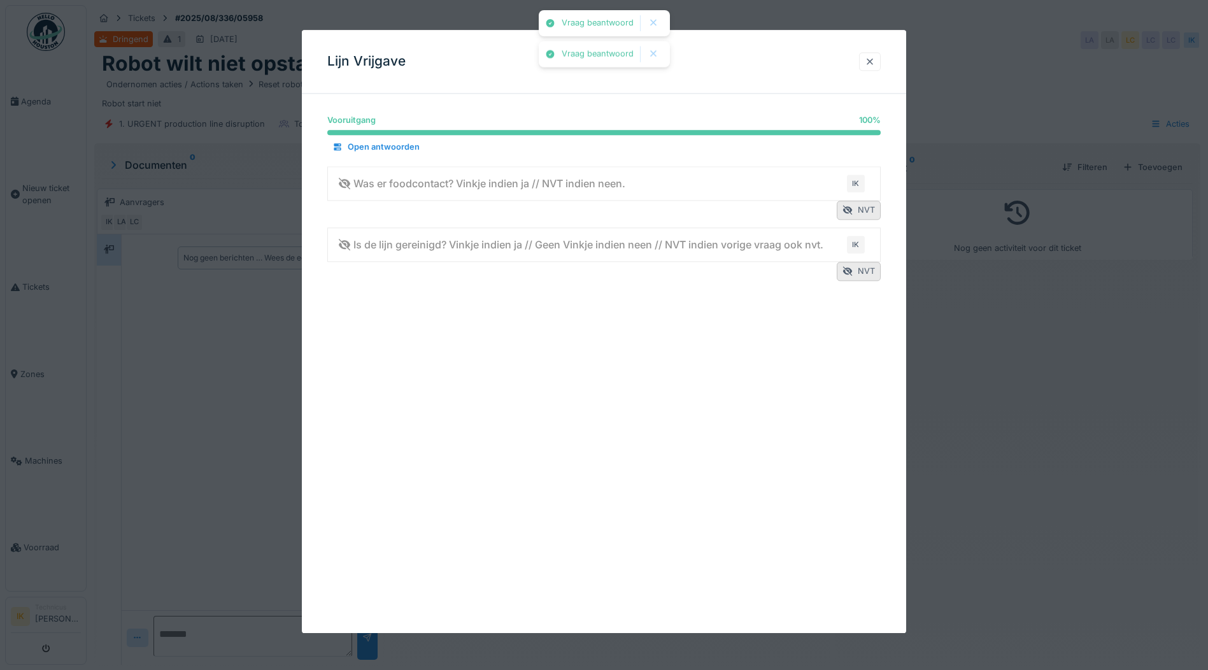
click at [874, 59] on div at bounding box center [869, 61] width 10 height 12
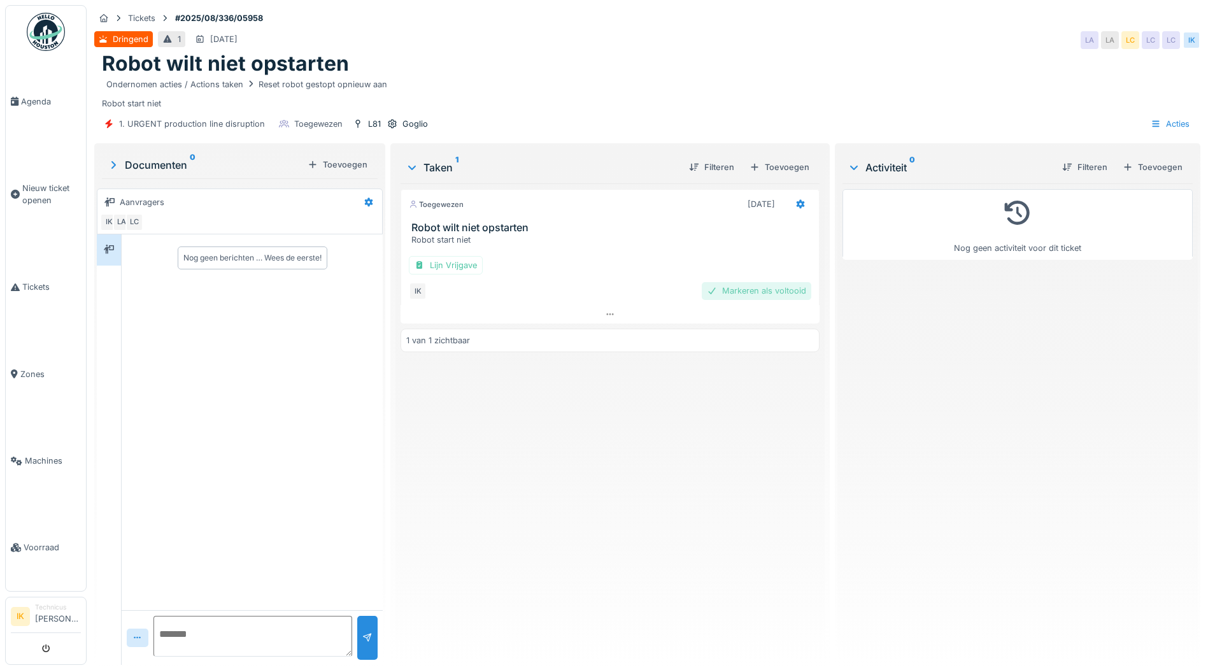
click at [729, 289] on div "Markeren als voltooid" at bounding box center [756, 290] width 109 height 17
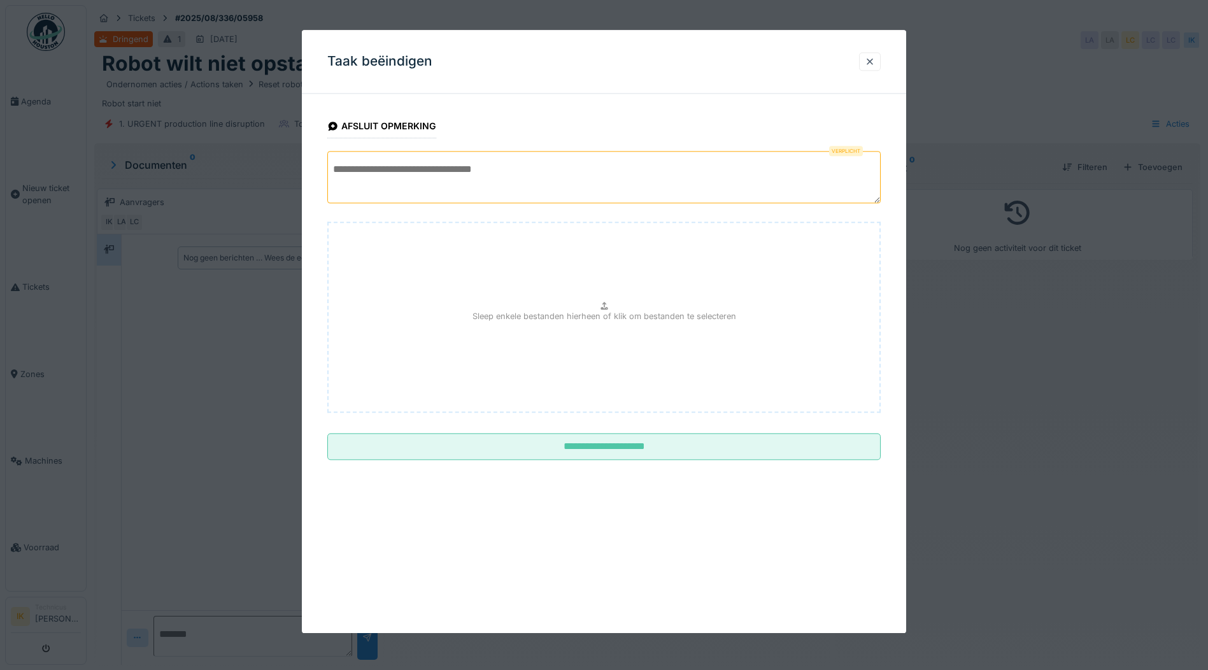
click at [368, 167] on textarea at bounding box center [603, 177] width 553 height 52
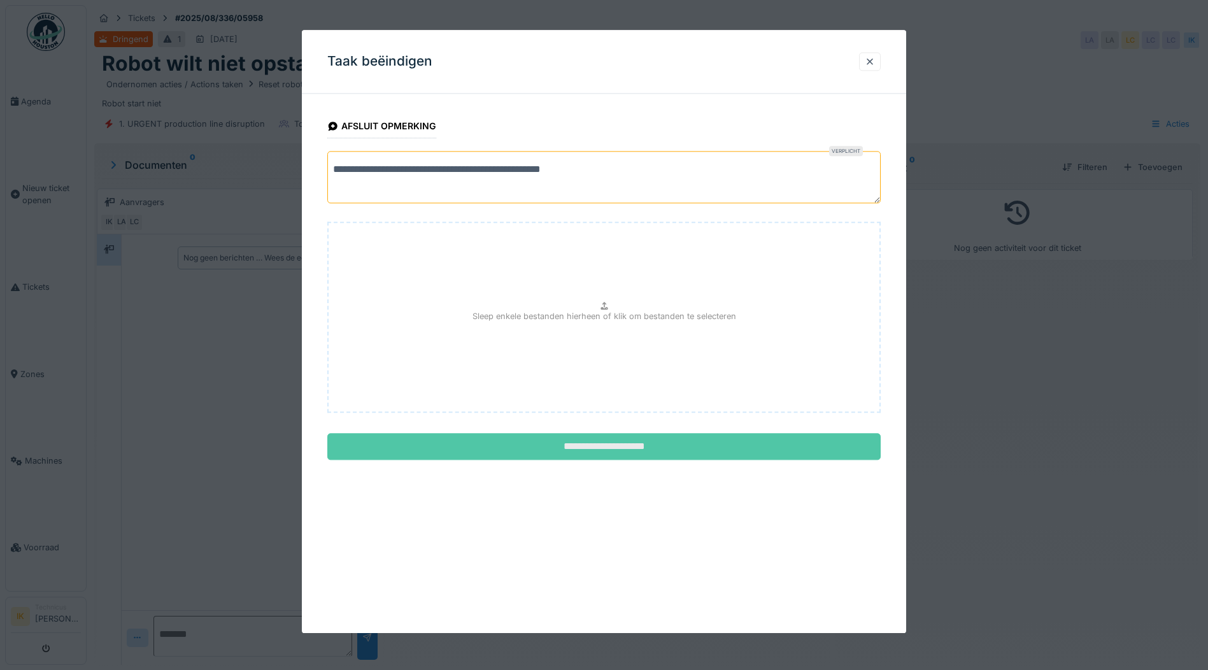
type textarea "**********"
click at [587, 446] on input "**********" at bounding box center [603, 447] width 553 height 27
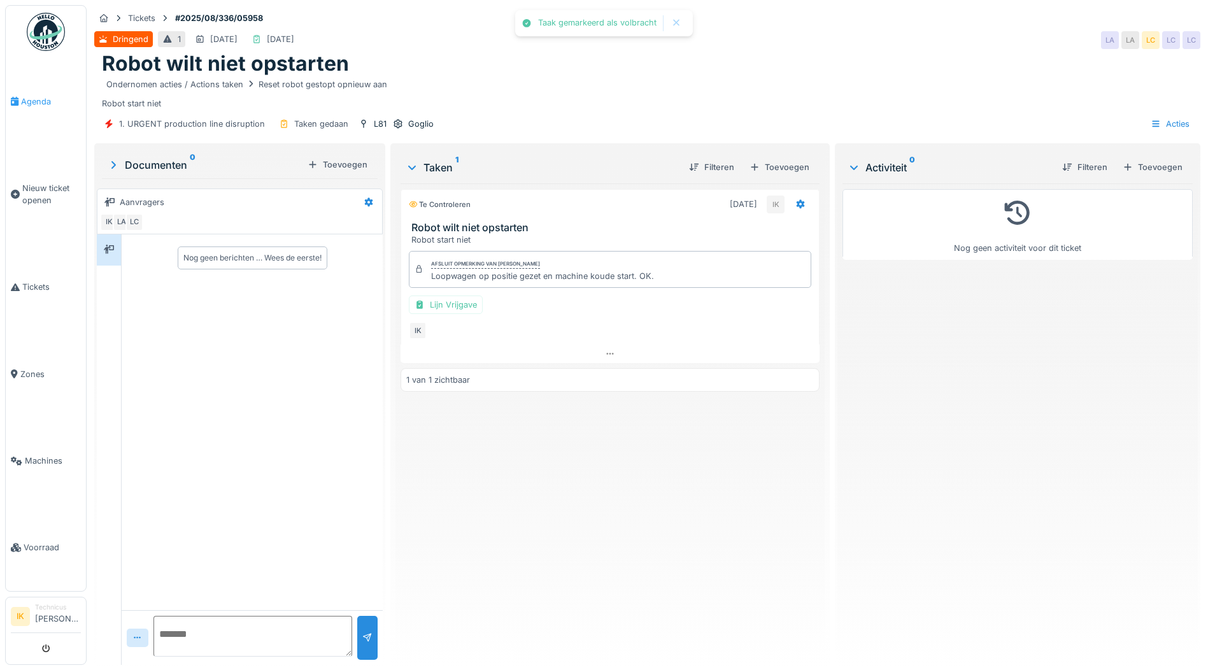
click at [30, 98] on span "Agenda" at bounding box center [51, 101] width 60 height 12
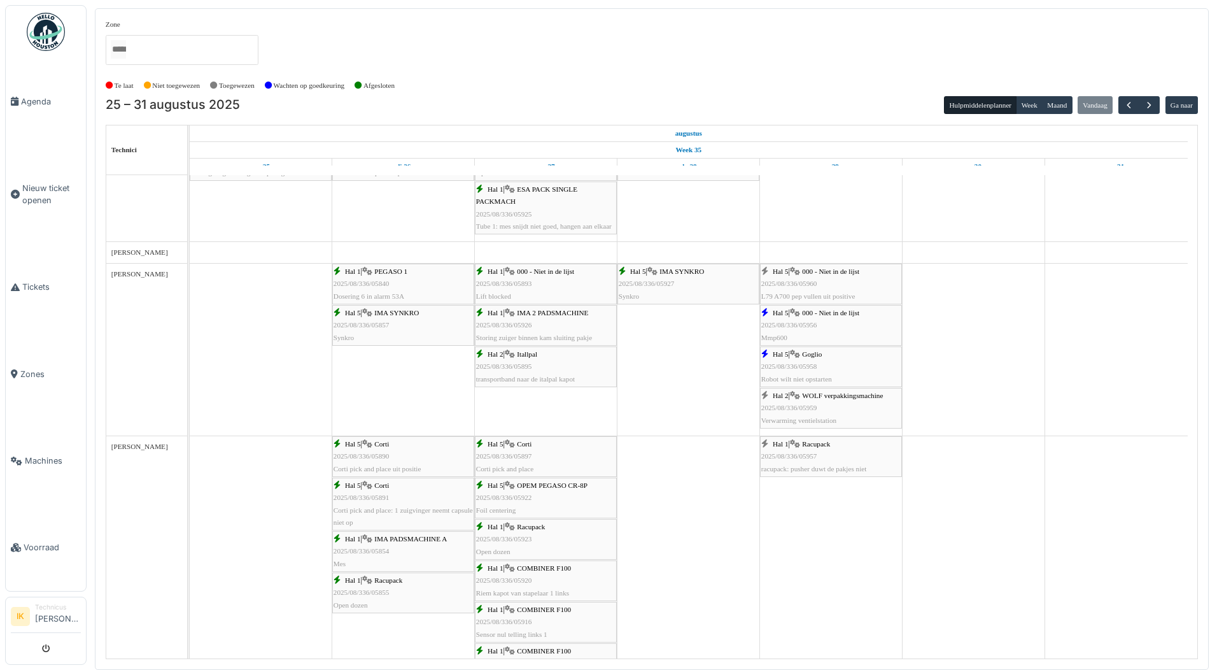
scroll to position [672, 0]
click at [808, 401] on div "Hal 2 | WOLF verpakkingsmachine 2025/08/336/05959 Verwarming ventielstation" at bounding box center [830, 406] width 139 height 37
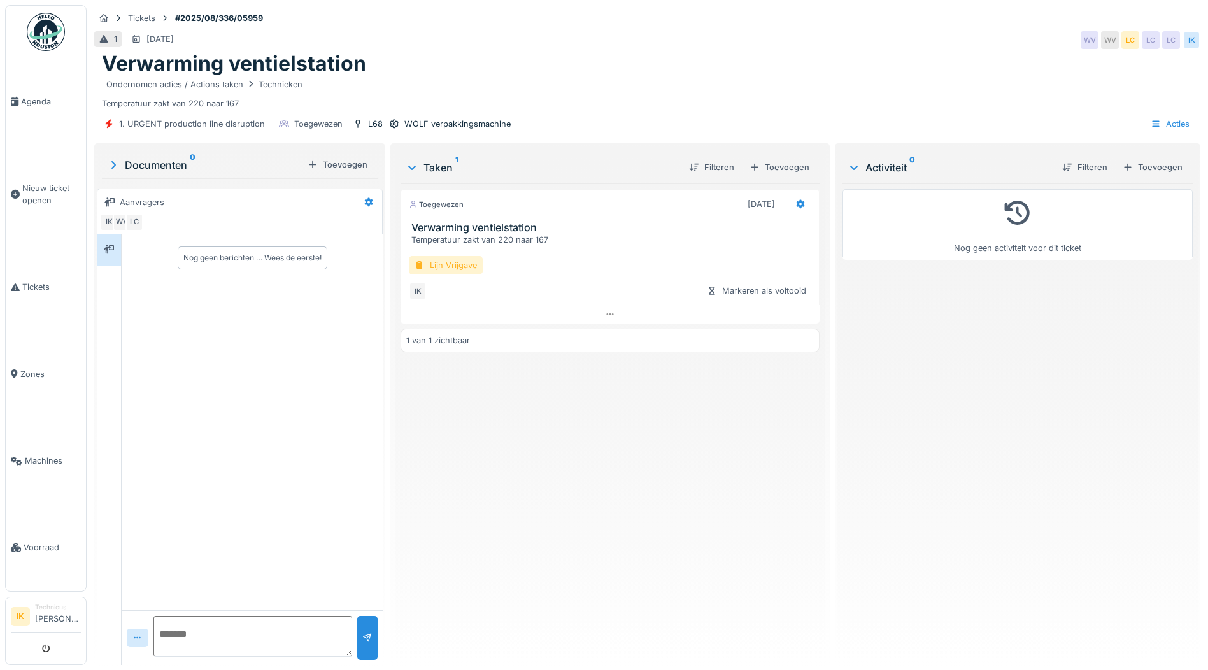
click at [451, 264] on div "Lijn Vrijgave" at bounding box center [446, 265] width 74 height 18
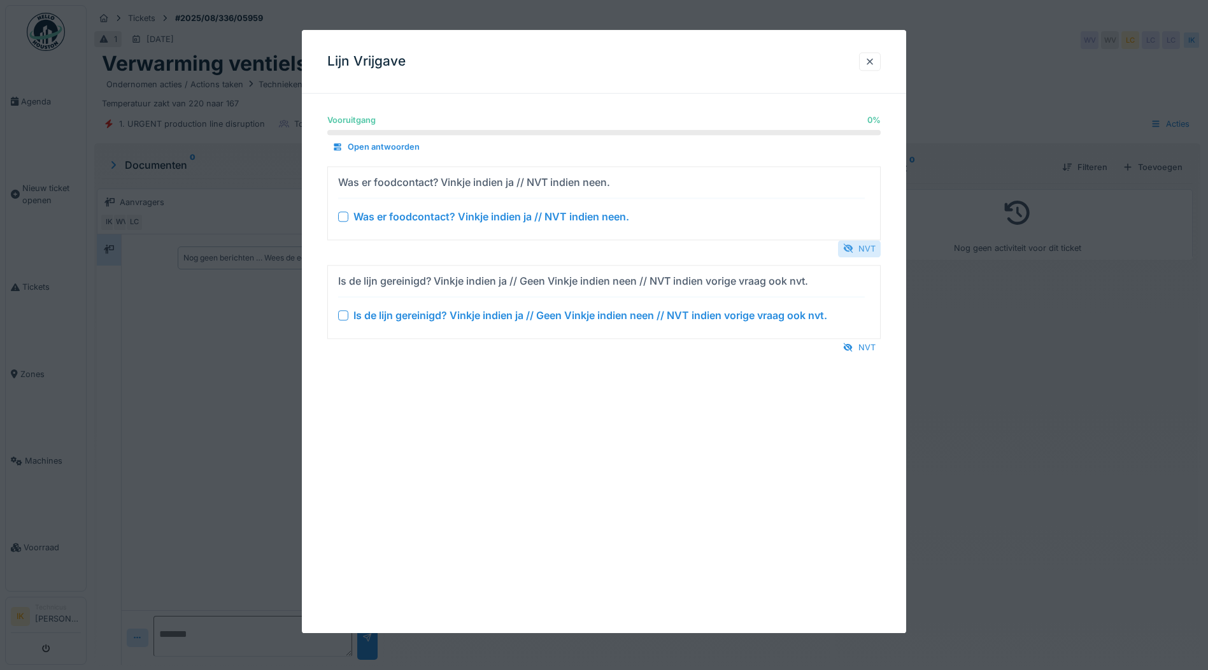
click at [870, 248] on div "NVT" at bounding box center [859, 248] width 43 height 17
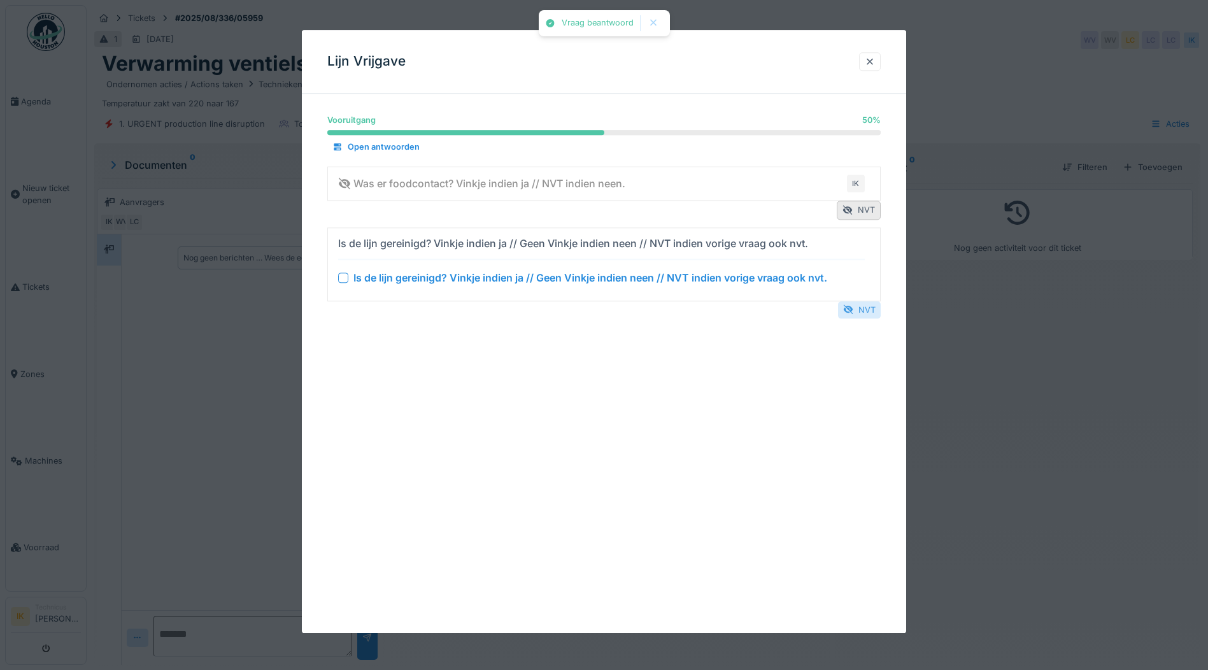
click at [862, 307] on div "NVT" at bounding box center [859, 309] width 43 height 17
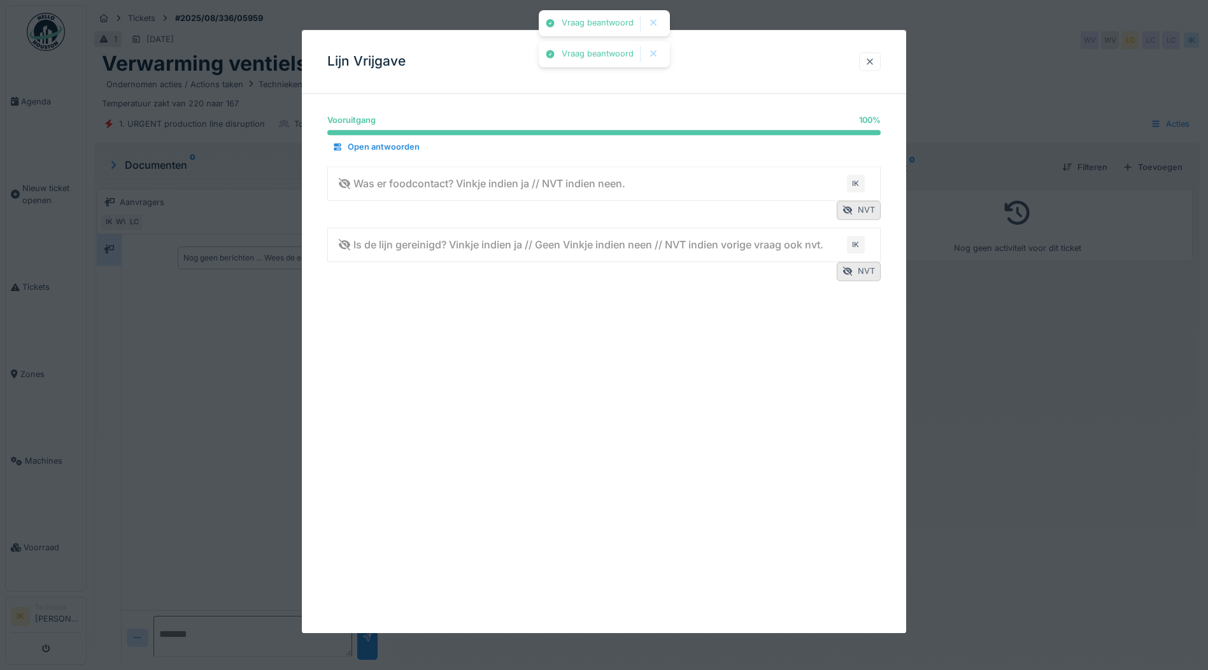
click at [875, 63] on div at bounding box center [869, 61] width 10 height 12
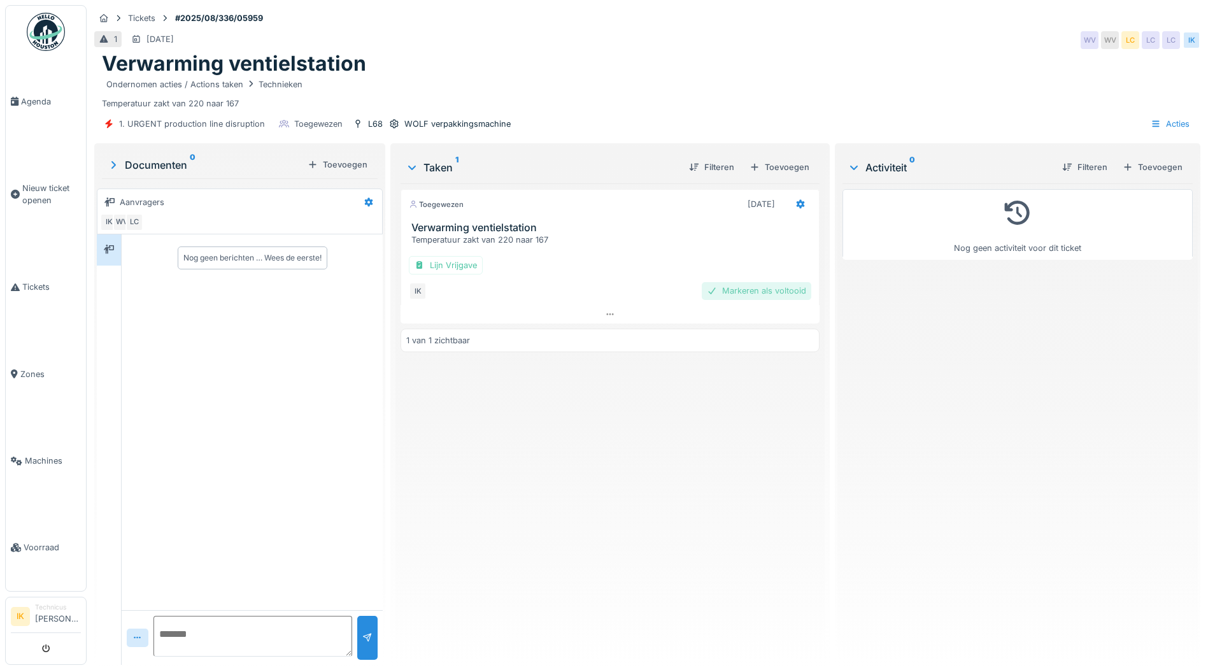
click at [739, 290] on div "Markeren als voltooid" at bounding box center [756, 290] width 109 height 17
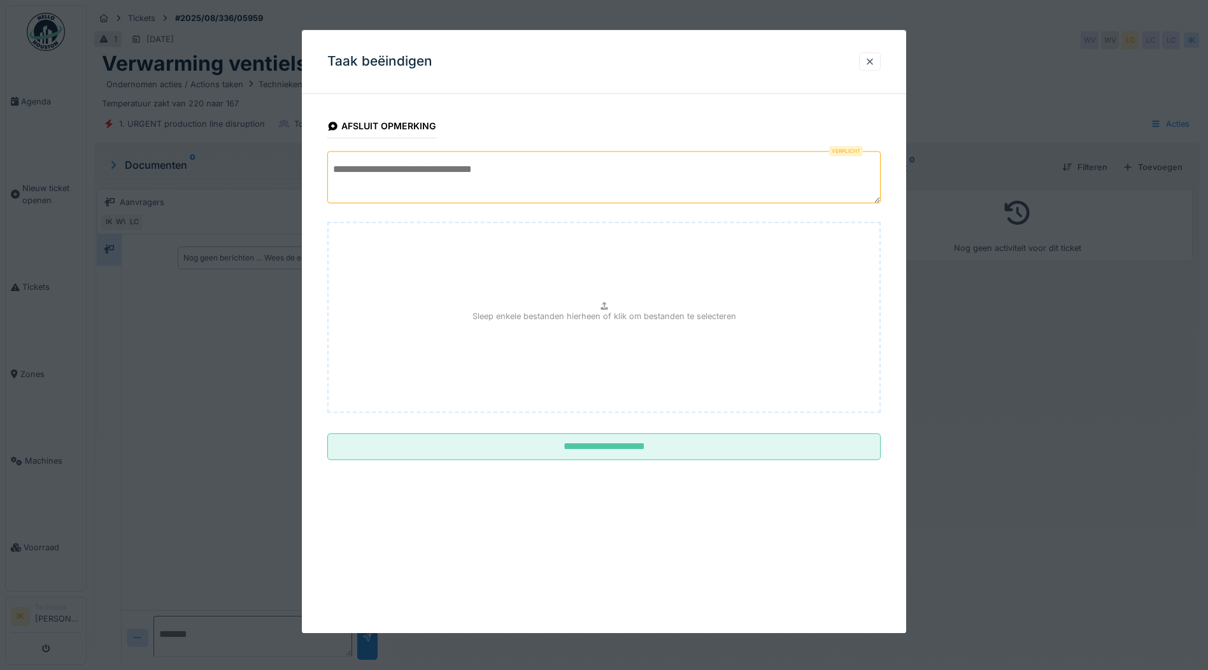
click at [444, 172] on textarea at bounding box center [603, 177] width 553 height 52
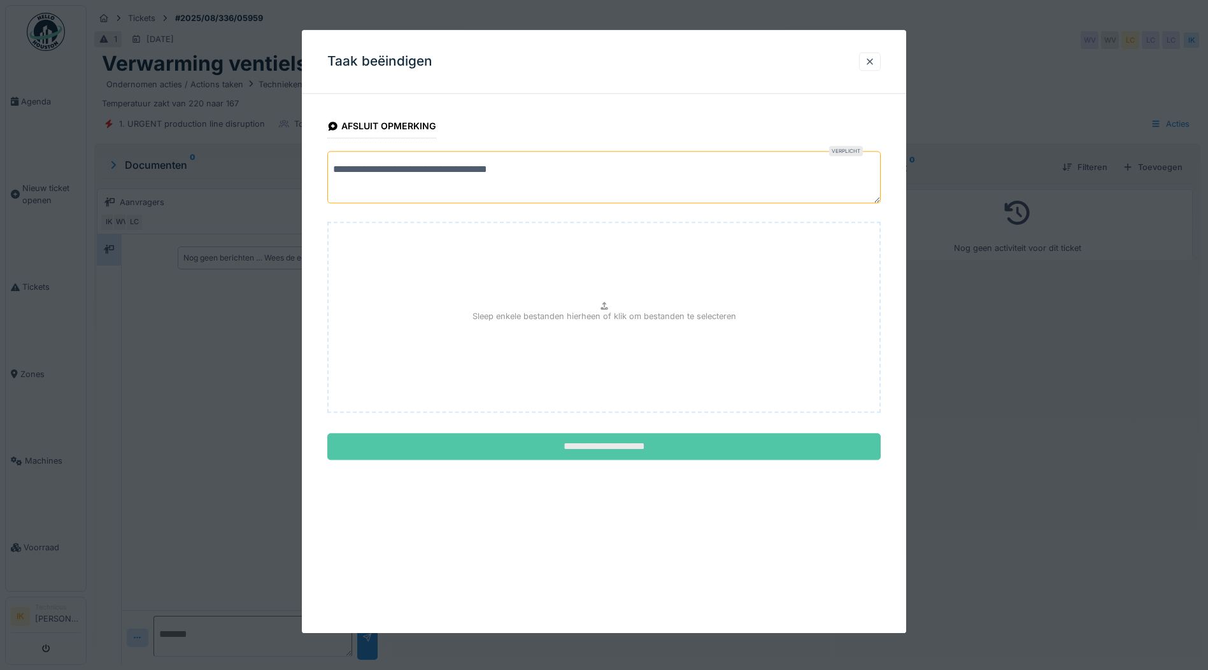
type textarea "**********"
click at [619, 447] on input "**********" at bounding box center [603, 447] width 553 height 27
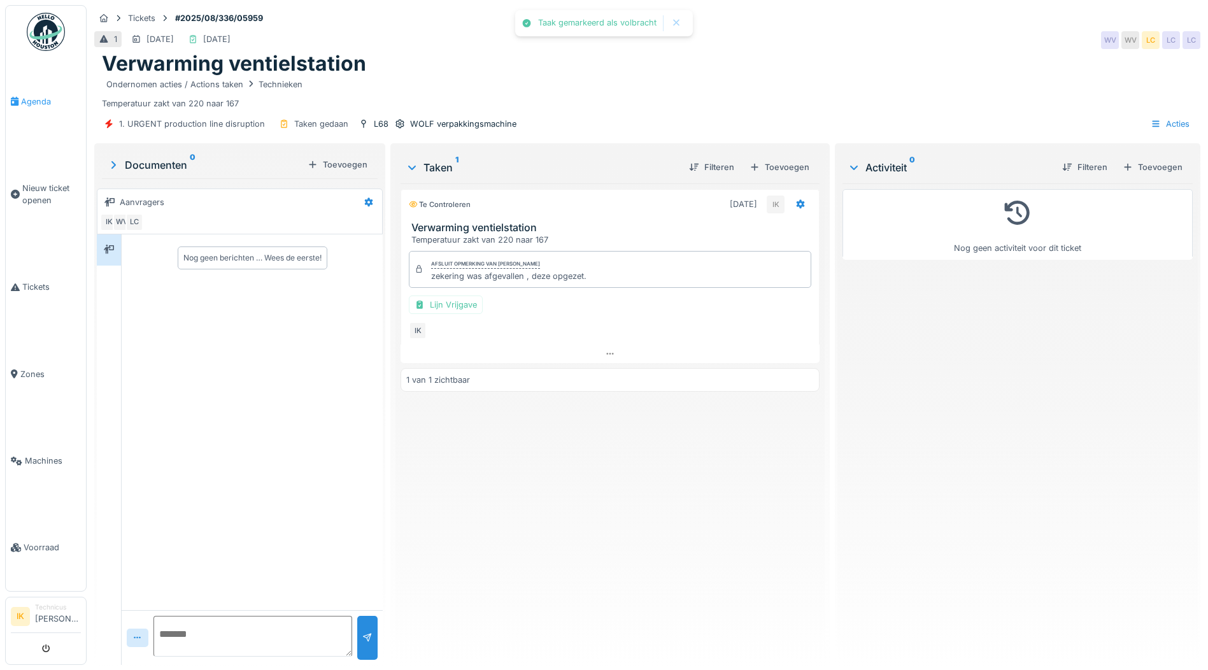
click at [39, 101] on span "Agenda" at bounding box center [51, 101] width 60 height 12
